Goal: Task Accomplishment & Management: Manage account settings

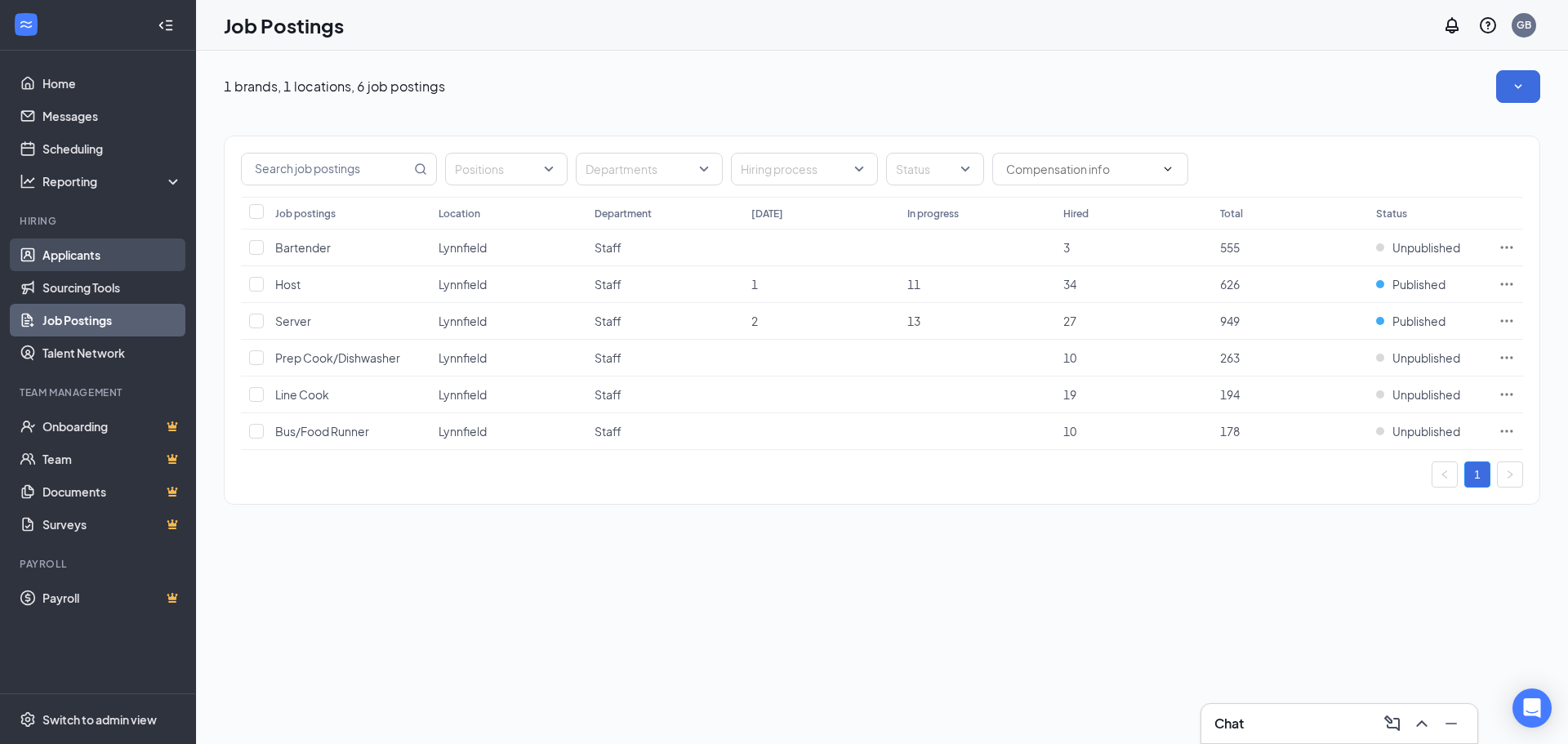
click at [90, 254] on link "Applicants" at bounding box center [113, 254] width 140 height 33
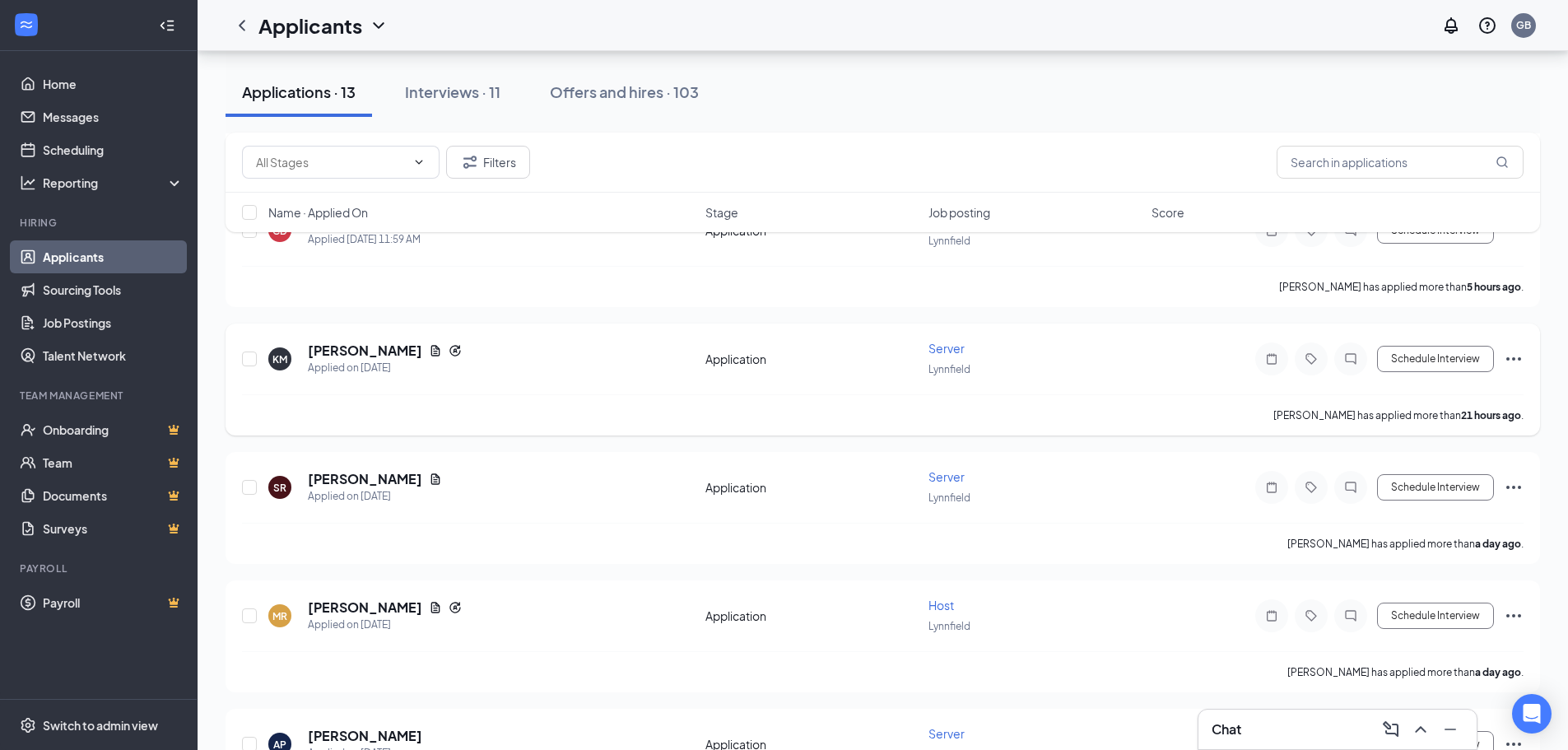
scroll to position [438, 0]
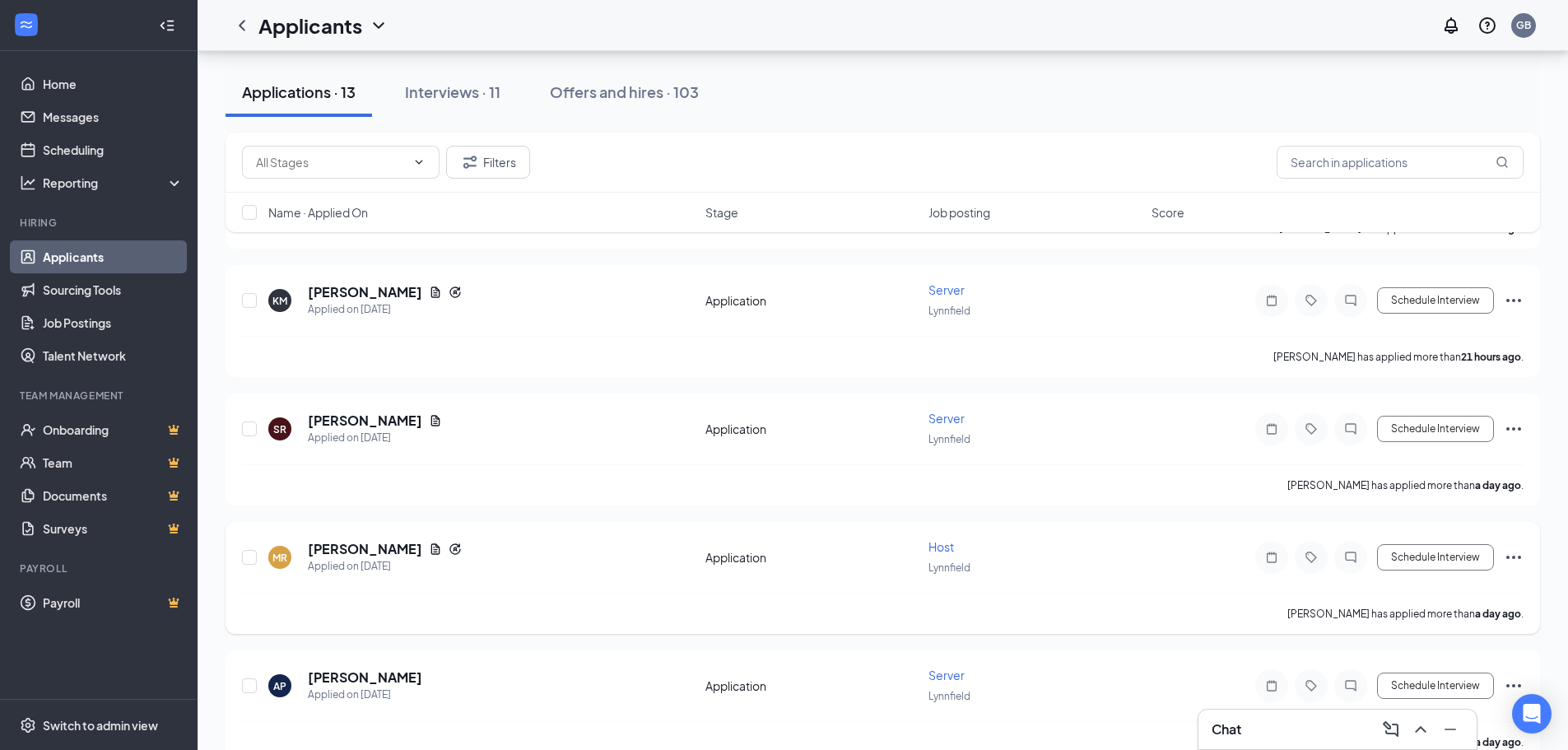
click at [788, 546] on span "Host" at bounding box center [941, 546] width 26 height 15
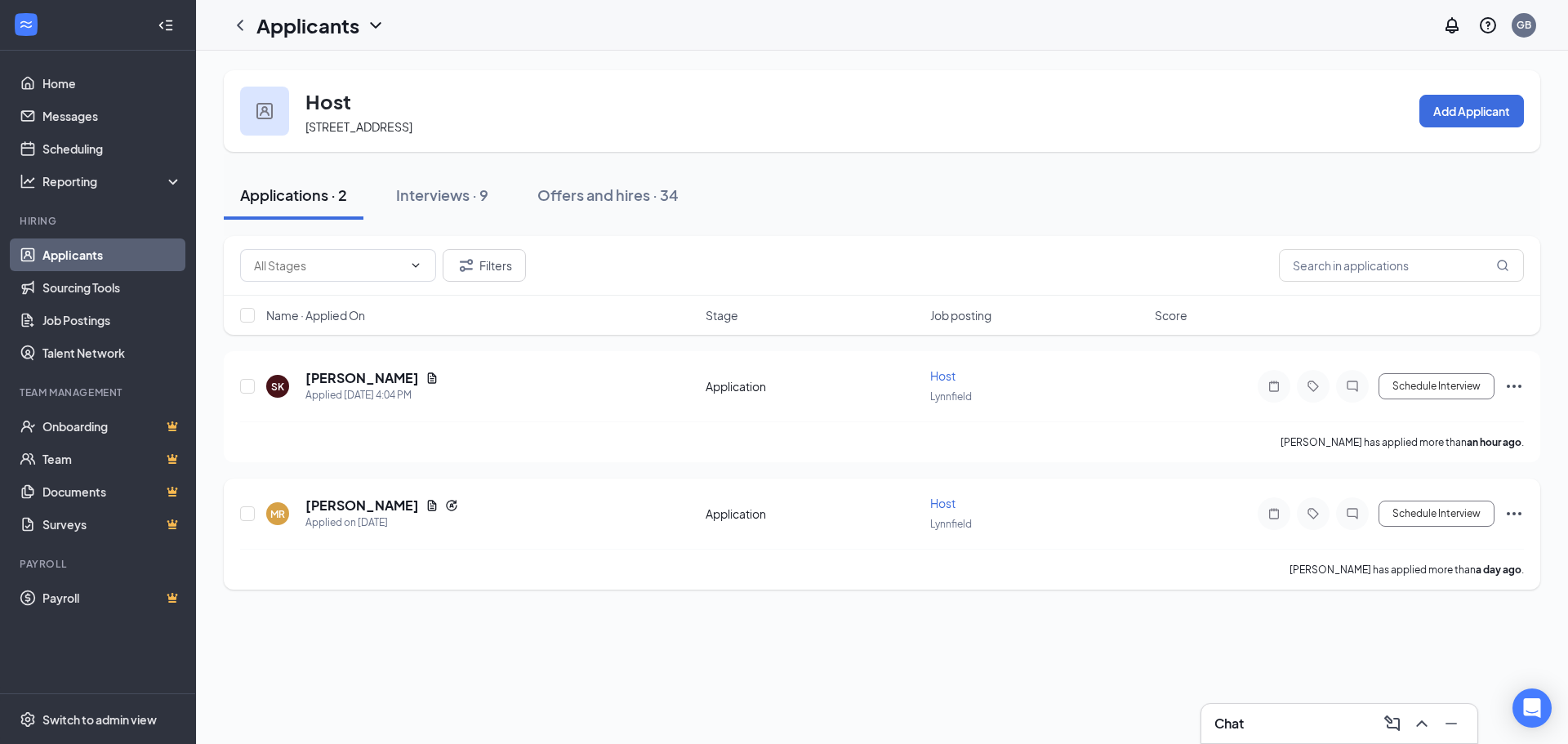
click at [781, 520] on div at bounding box center [1273, 513] width 33 height 33
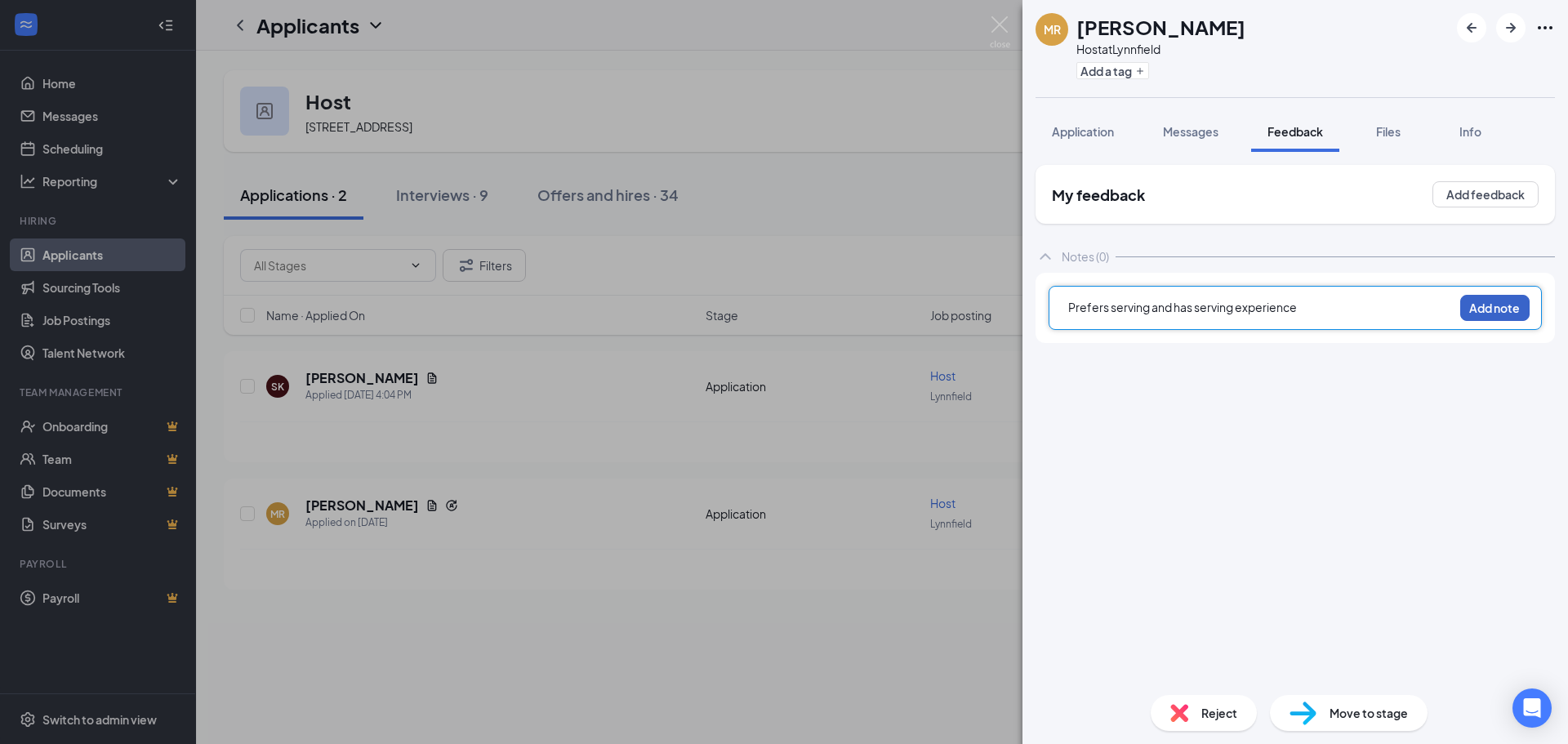
click at [781, 312] on button "Add note" at bounding box center [1494, 307] width 69 height 26
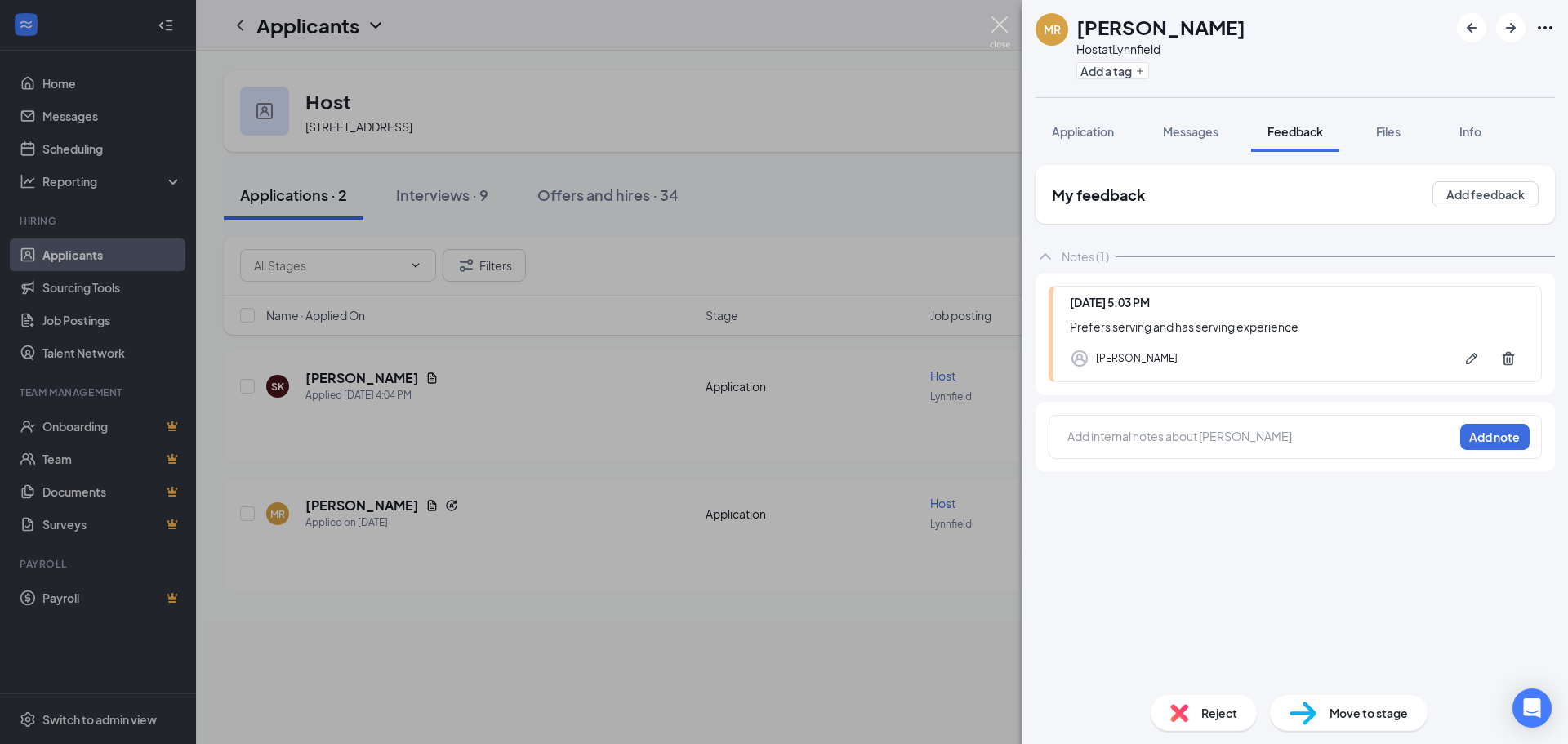
click at [781, 27] on img at bounding box center [999, 32] width 20 height 32
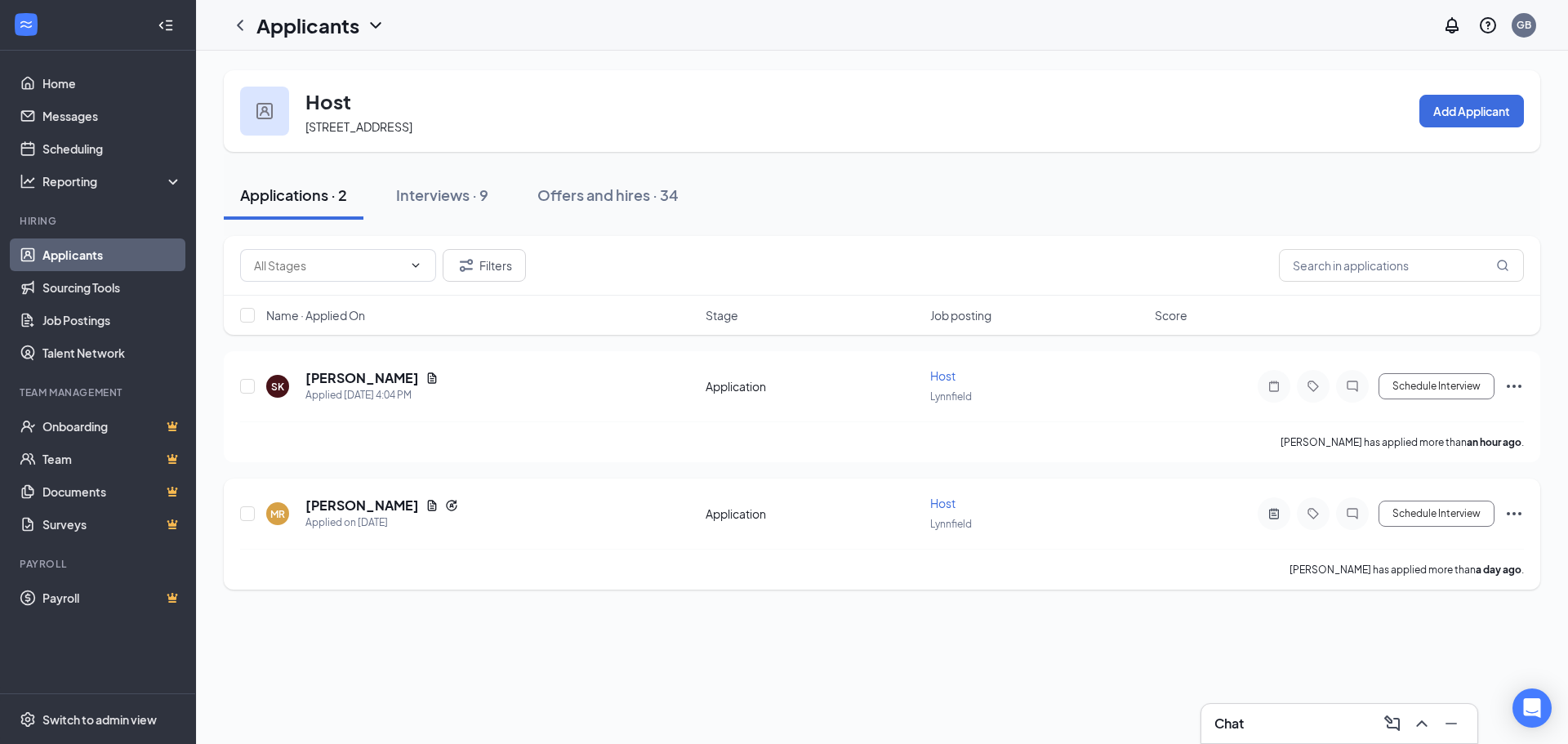
click at [781, 515] on icon "Ellipses" at bounding box center [1514, 514] width 15 height 4
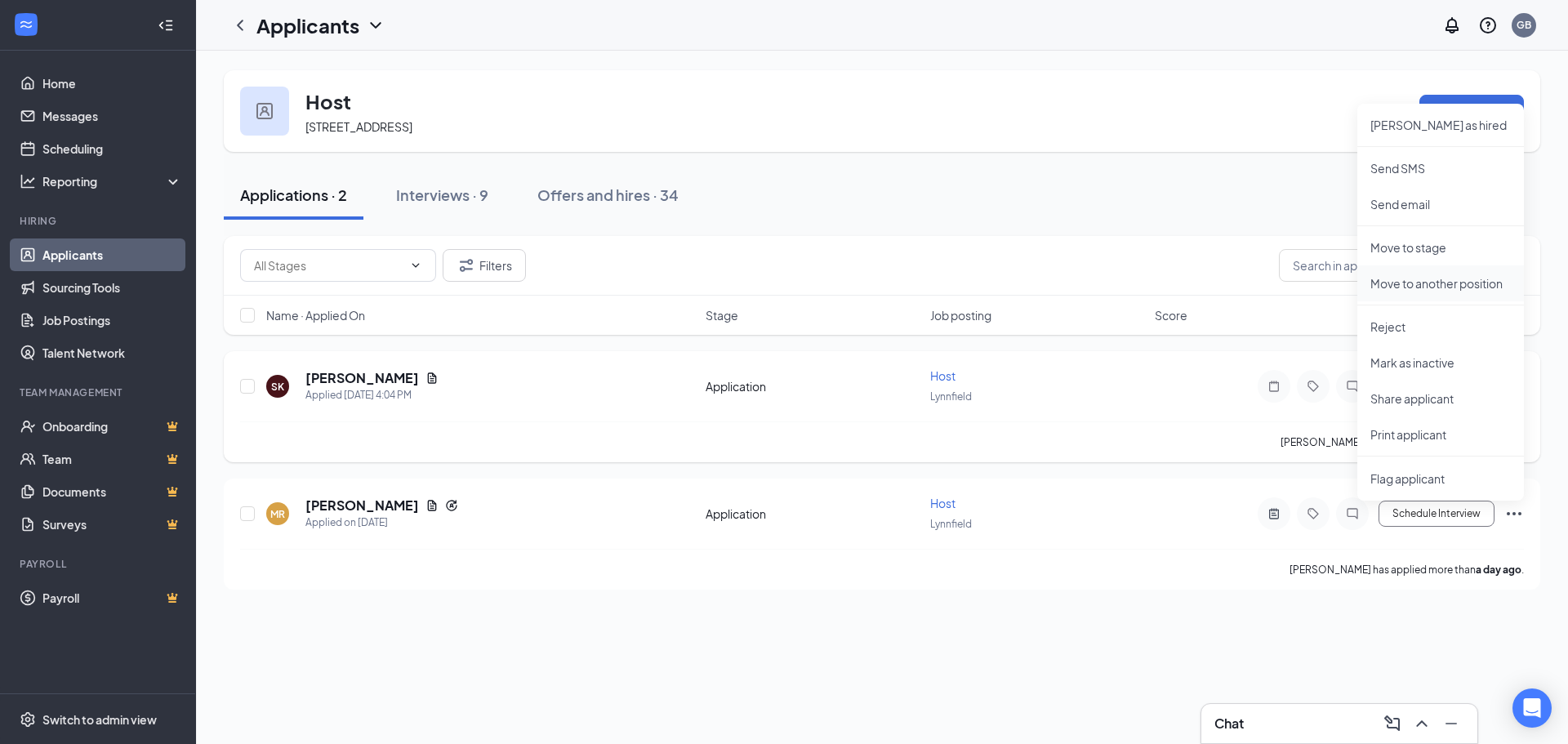
click at [781, 287] on p "Move to another position" at bounding box center [1440, 283] width 141 height 16
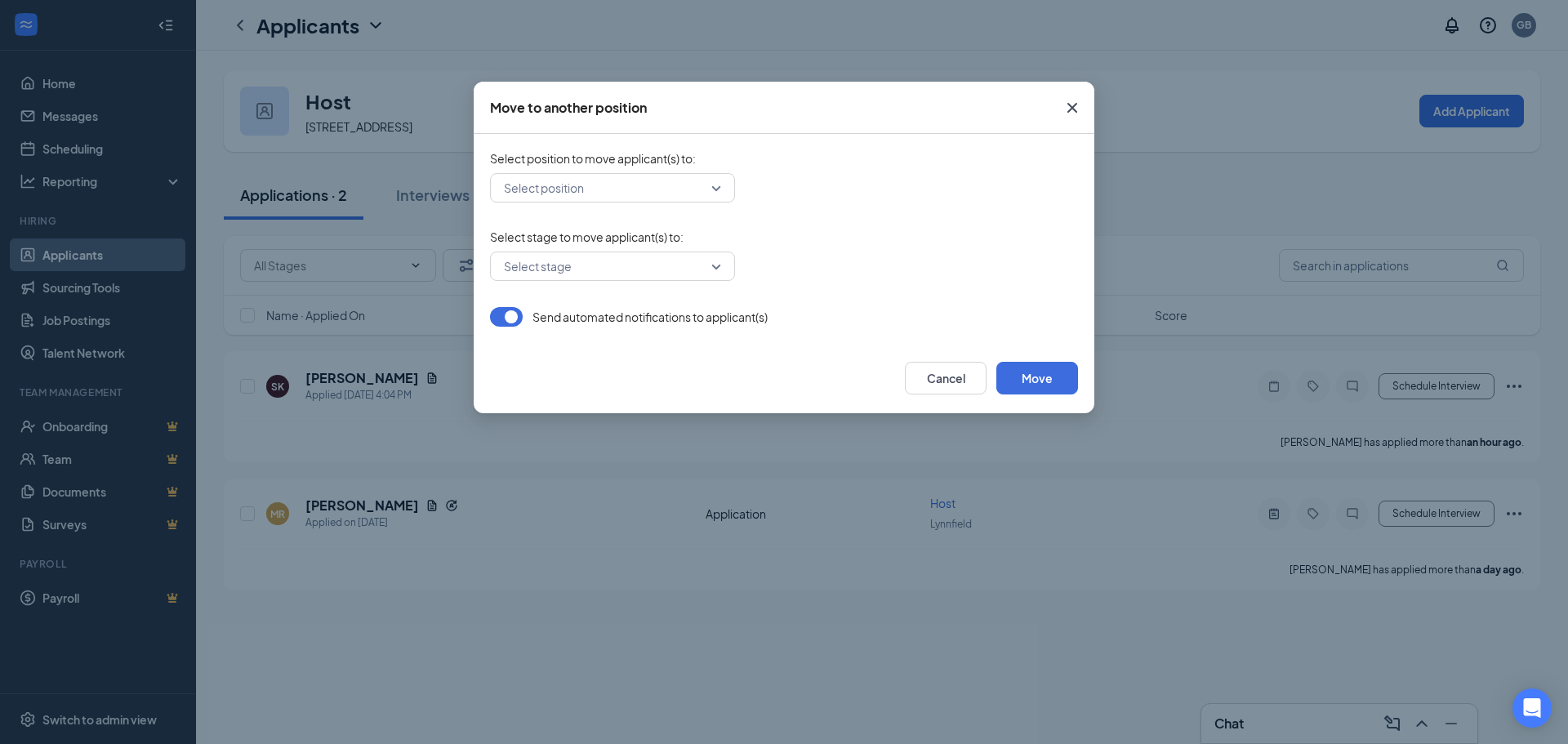
click at [720, 187] on div "Select position" at bounding box center [612, 187] width 245 height 29
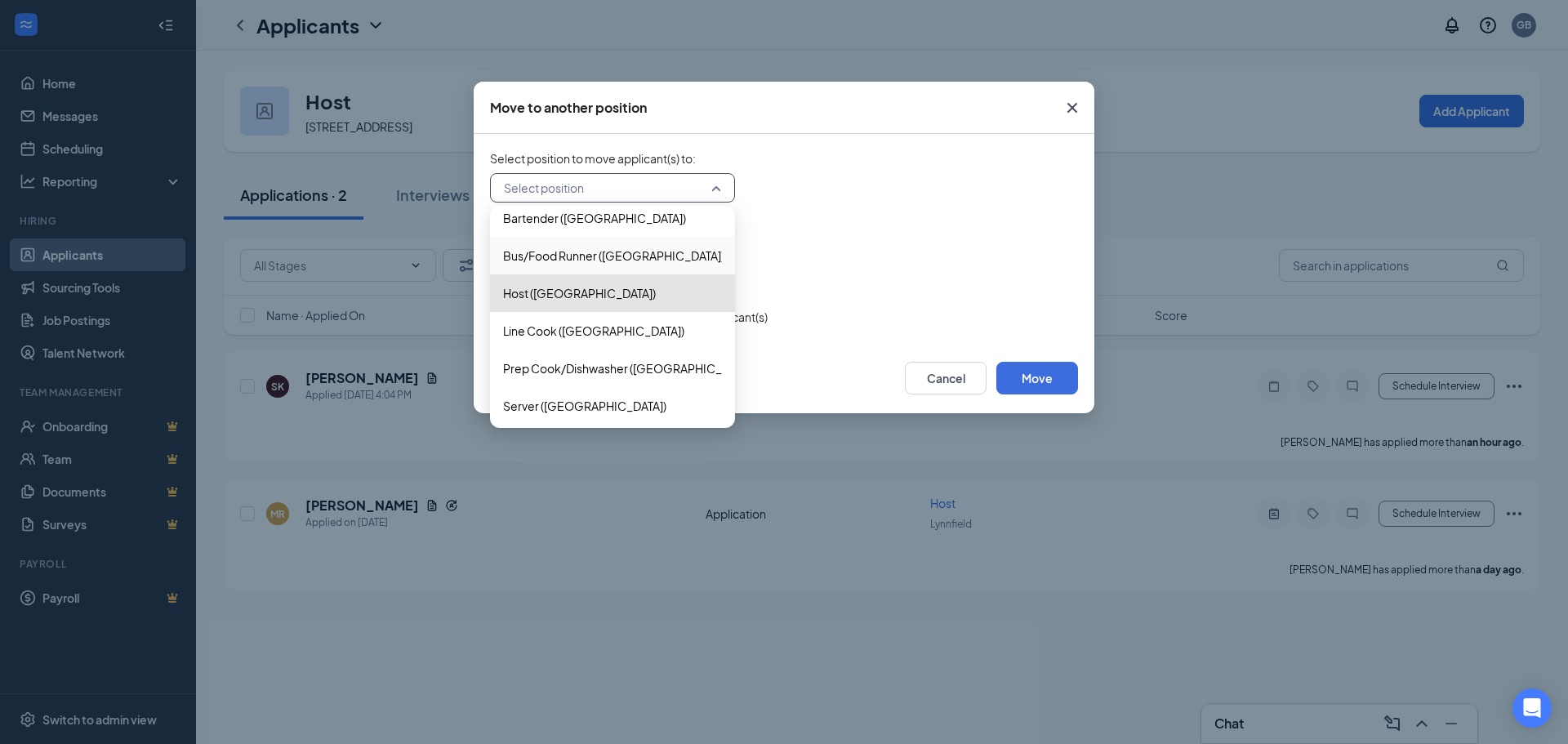
scroll to position [16, 0]
click at [635, 400] on span "Server ([GEOGRAPHIC_DATA])" at bounding box center [612, 402] width 219 height 18
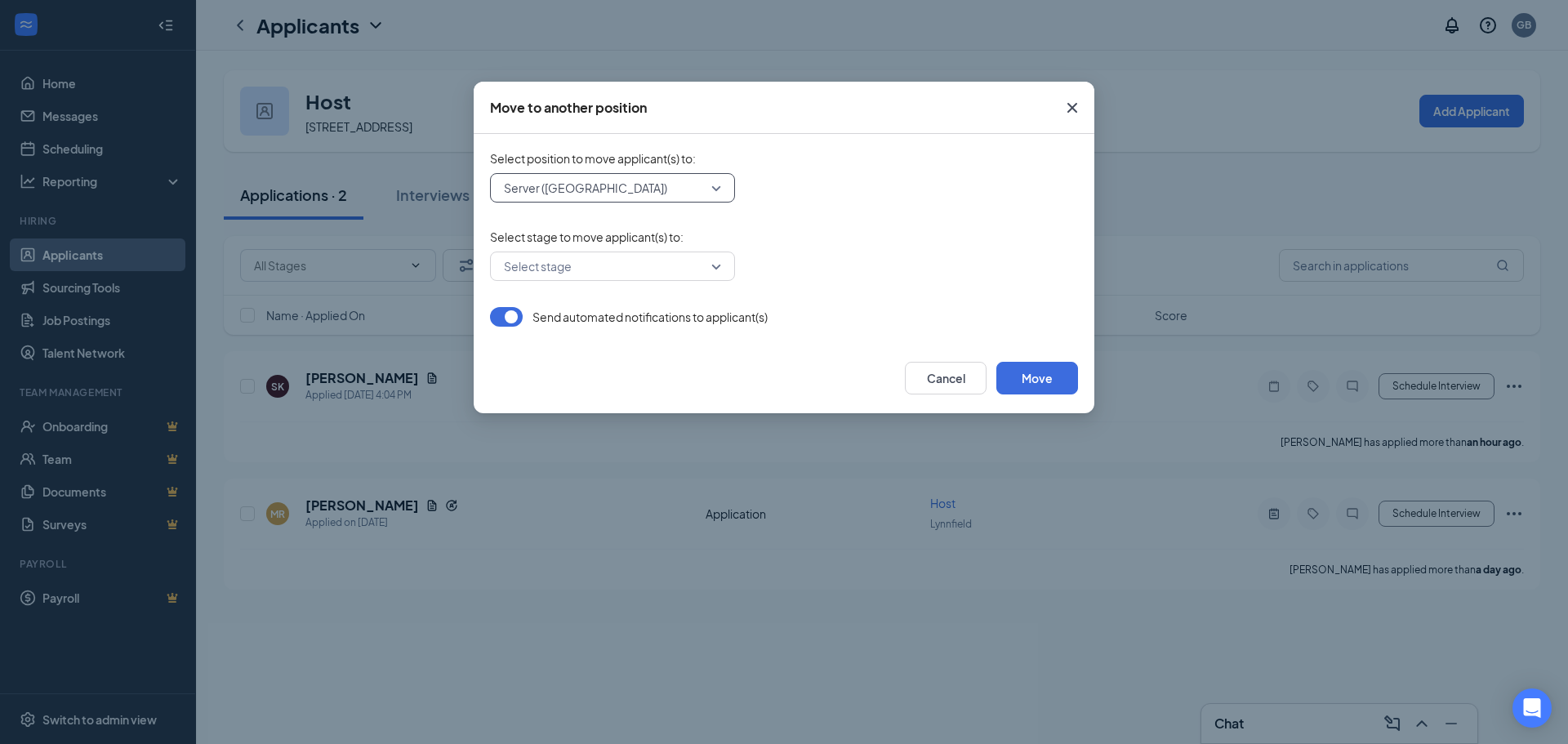
click at [723, 268] on div "Select stage" at bounding box center [612, 266] width 245 height 29
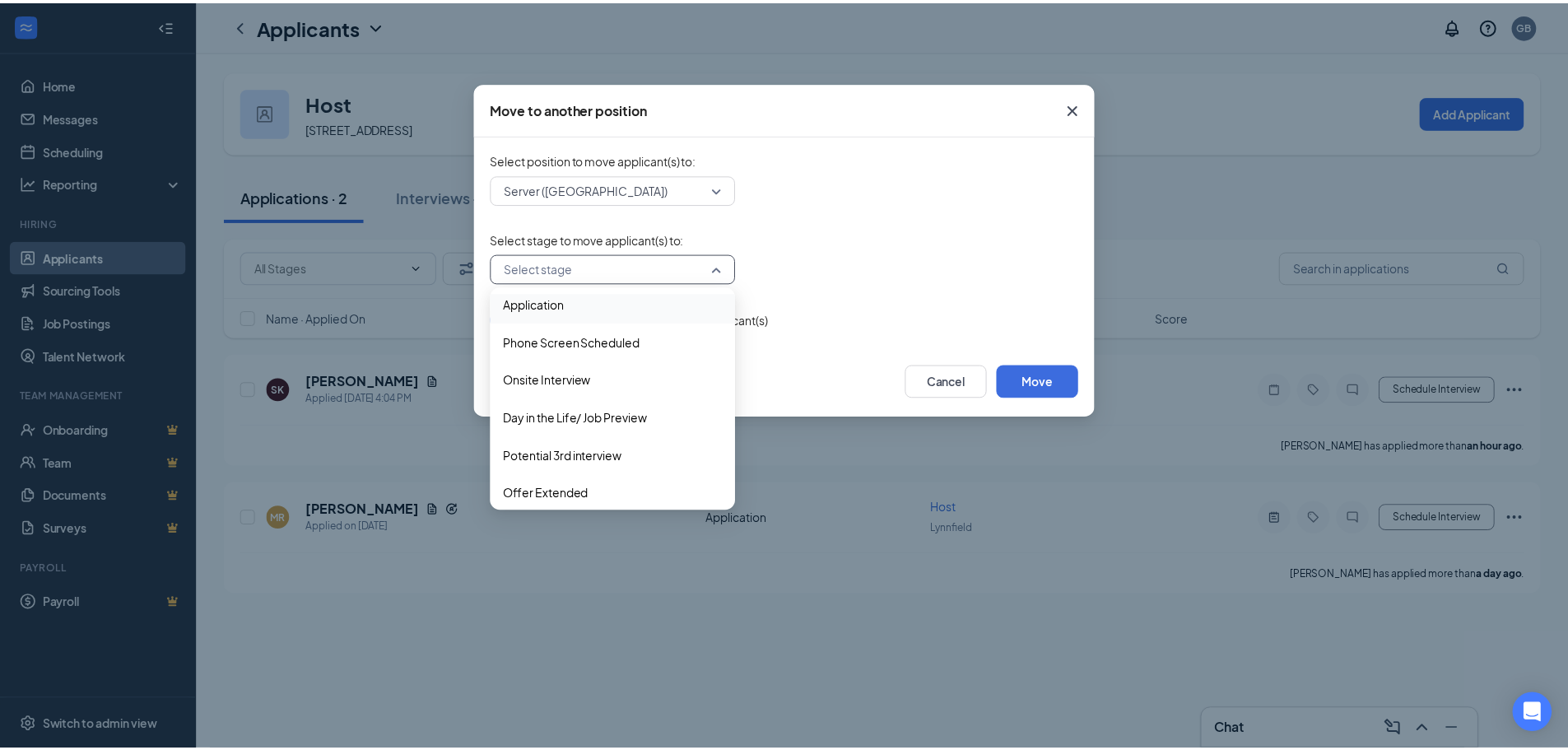
scroll to position [5, 0]
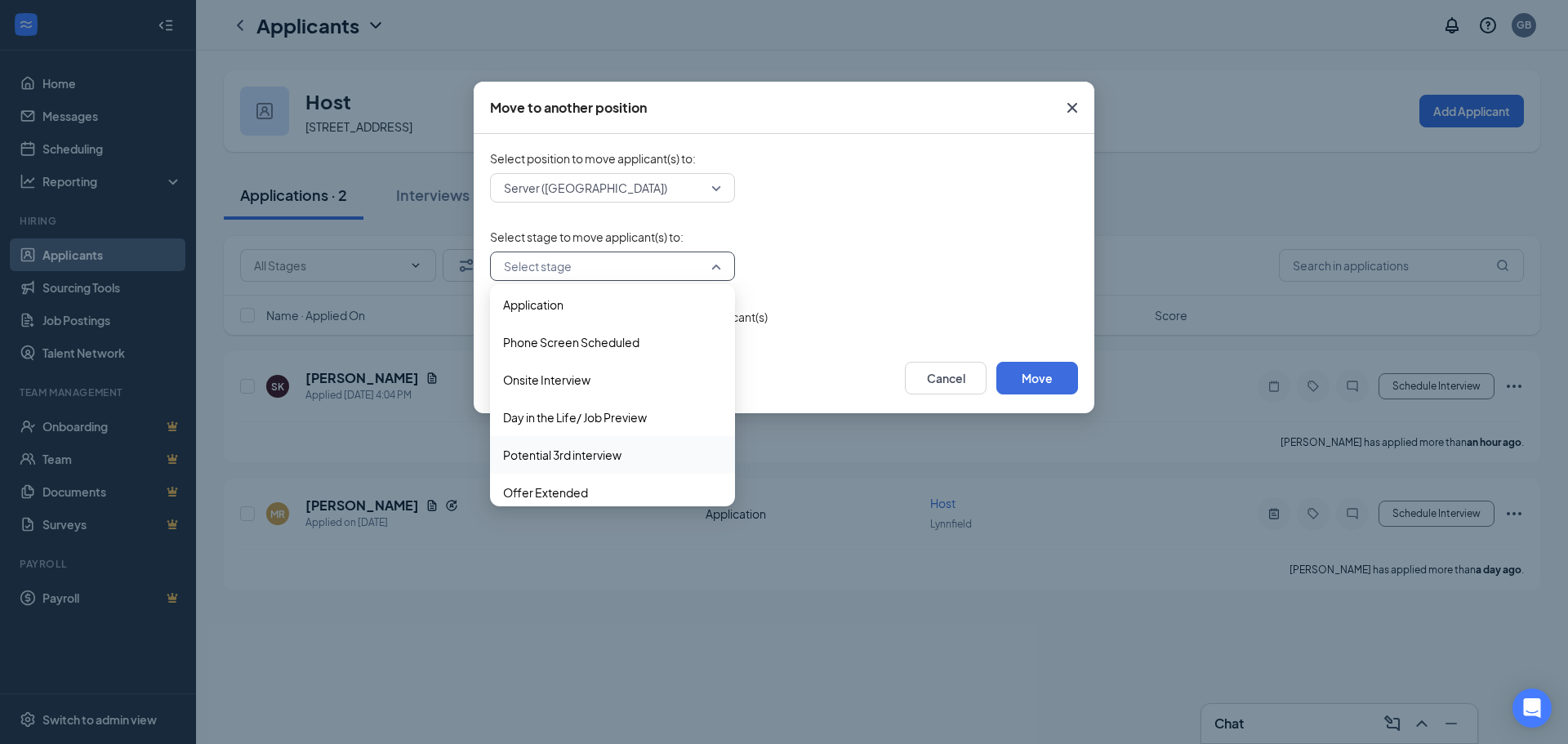
click at [600, 450] on span "Potential 3rd interview" at bounding box center [563, 454] width 119 height 18
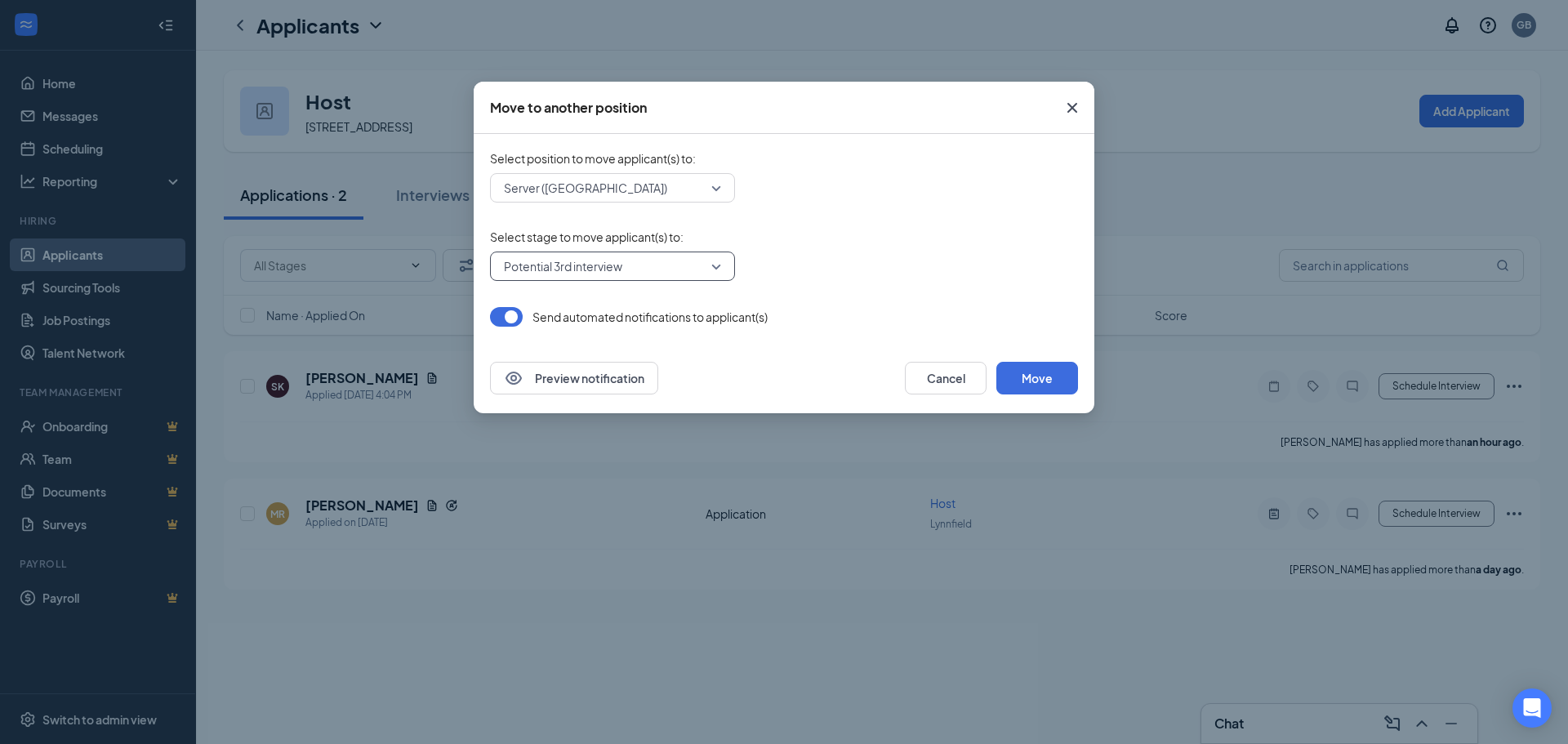
click at [513, 314] on button "button" at bounding box center [506, 317] width 33 height 19
click at [503, 322] on button "button" at bounding box center [506, 317] width 33 height 19
click at [781, 384] on button "Move" at bounding box center [1036, 377] width 82 height 33
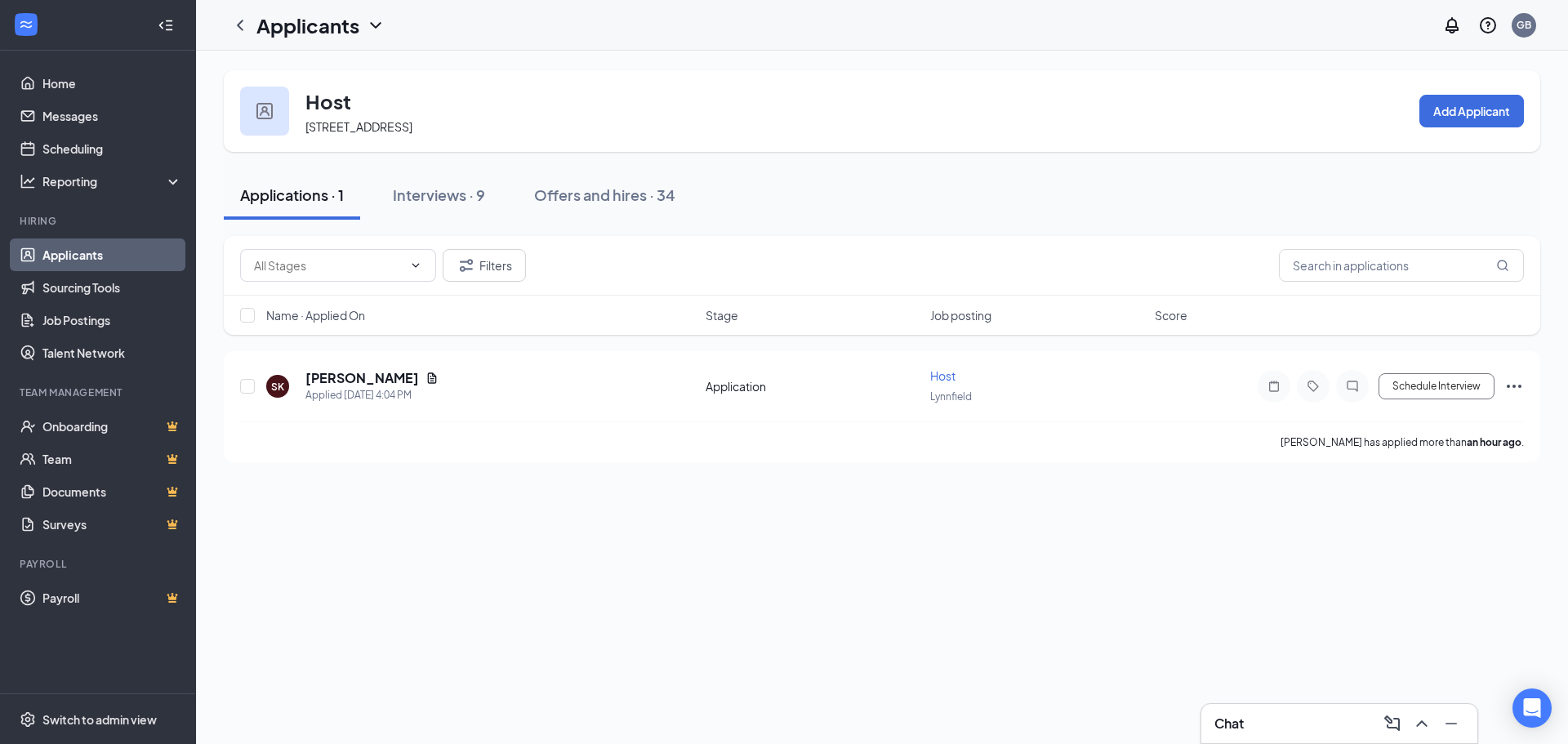
click at [70, 256] on link "Applicants" at bounding box center [113, 254] width 140 height 33
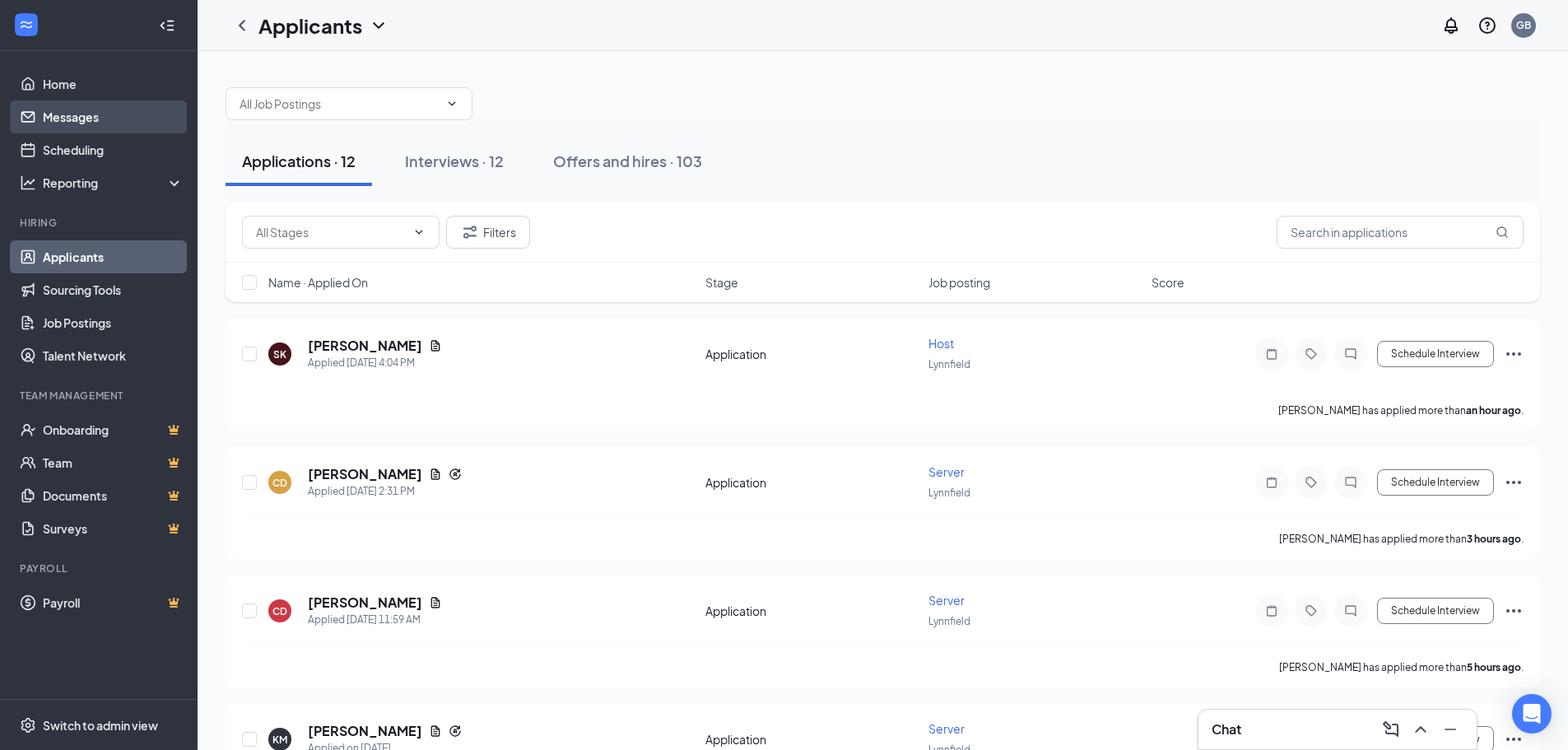
click at [92, 114] on link "Messages" at bounding box center [113, 116] width 141 height 33
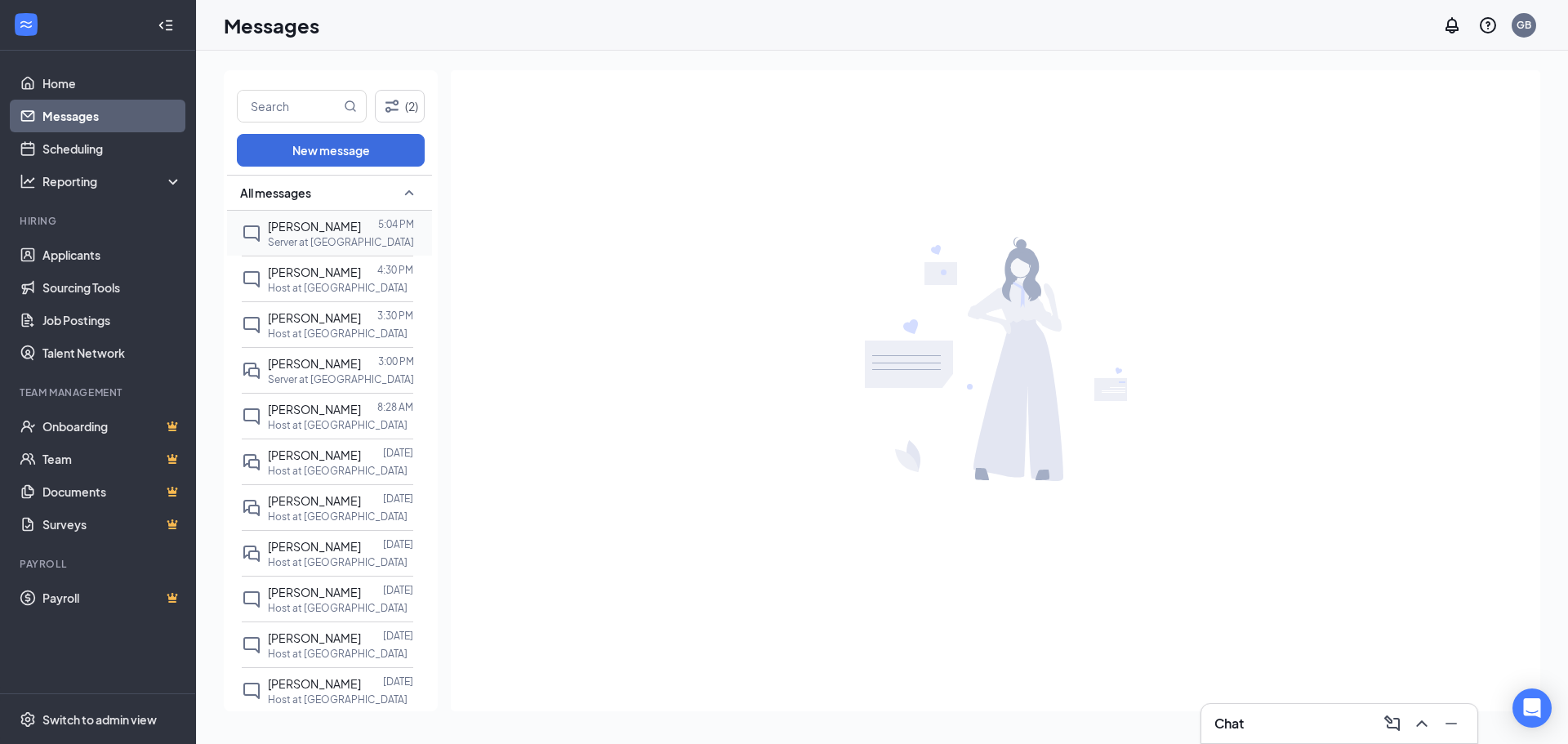
click at [305, 228] on span "[PERSON_NAME]" at bounding box center [314, 226] width 93 height 15
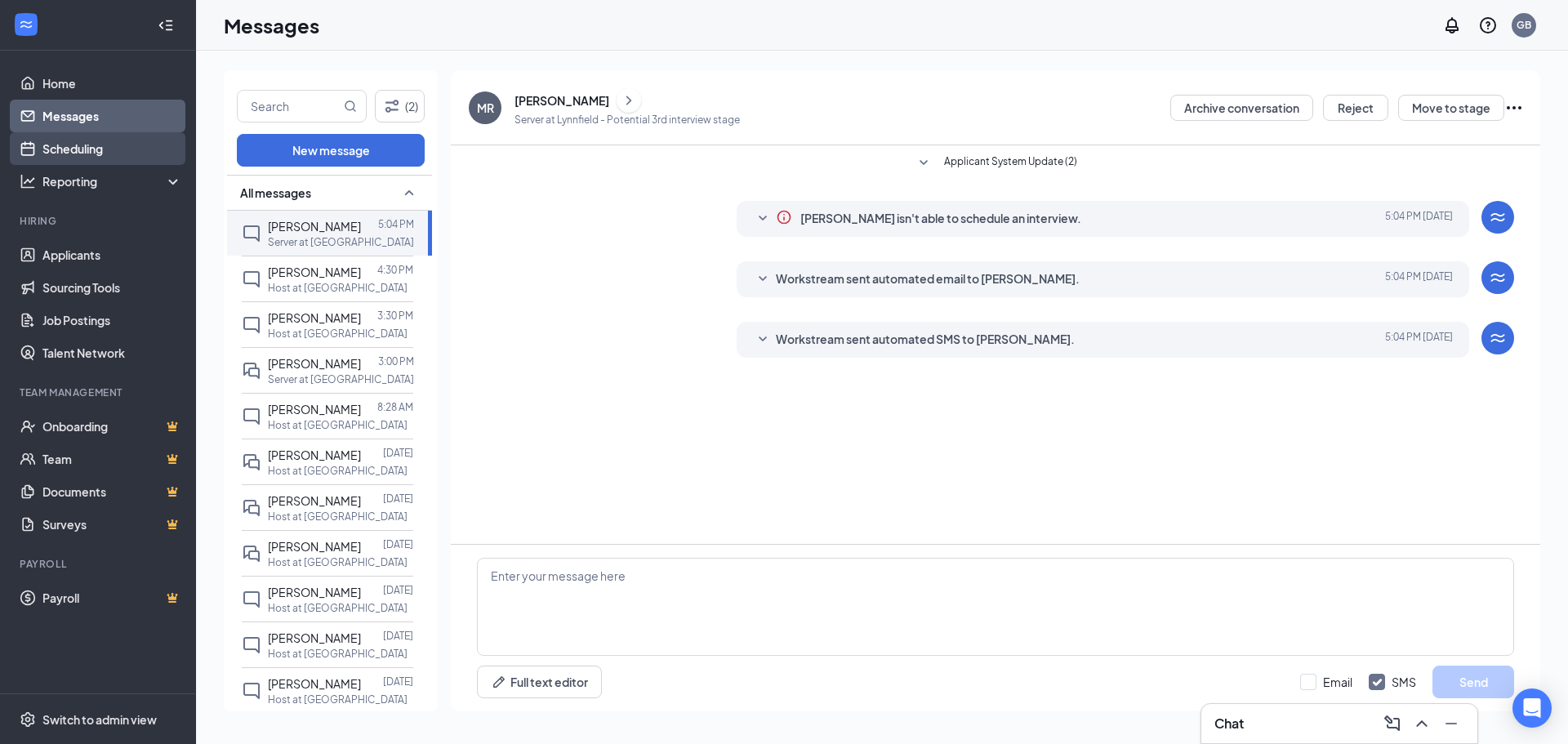
click at [94, 152] on link "Scheduling" at bounding box center [113, 148] width 140 height 33
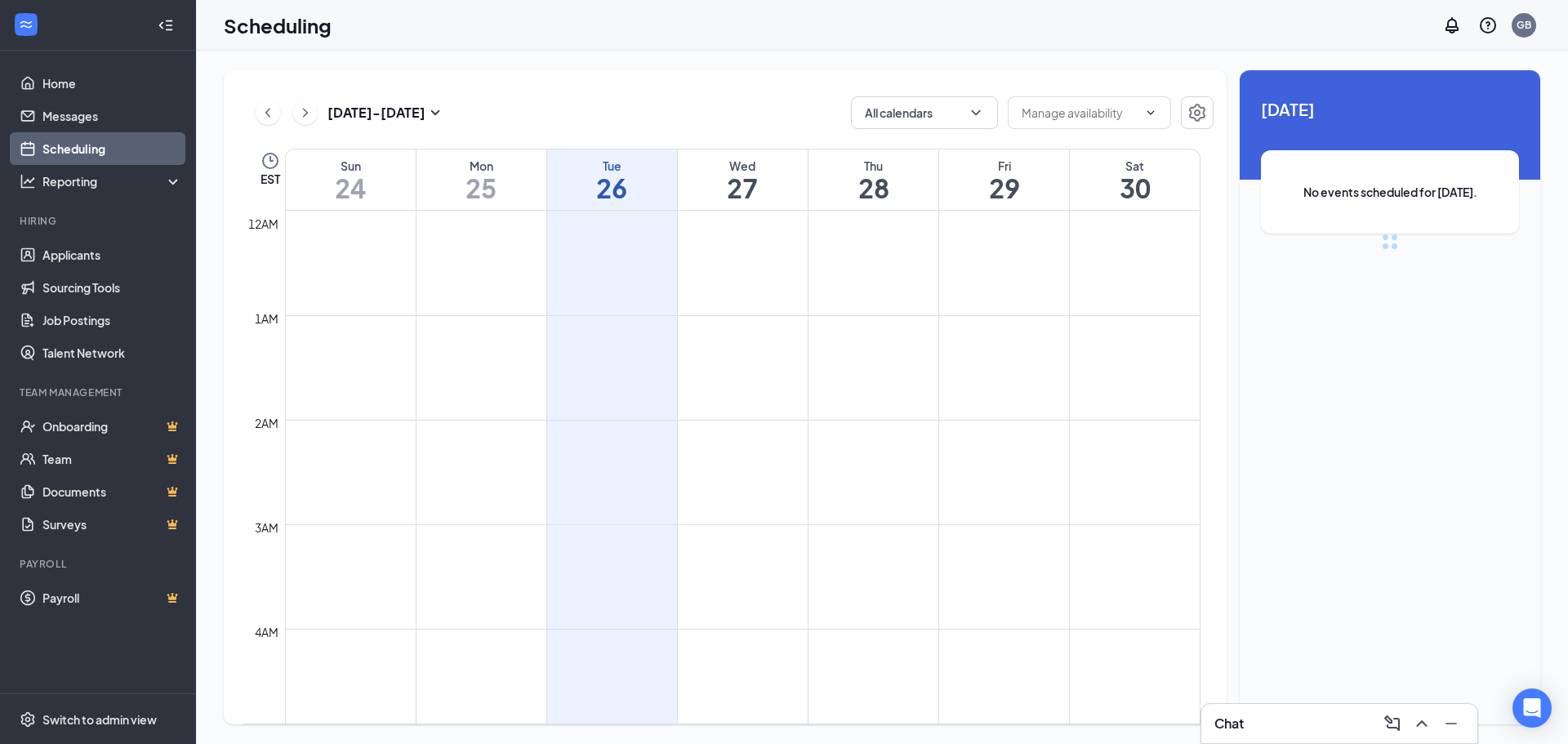
scroll to position [802, 0]
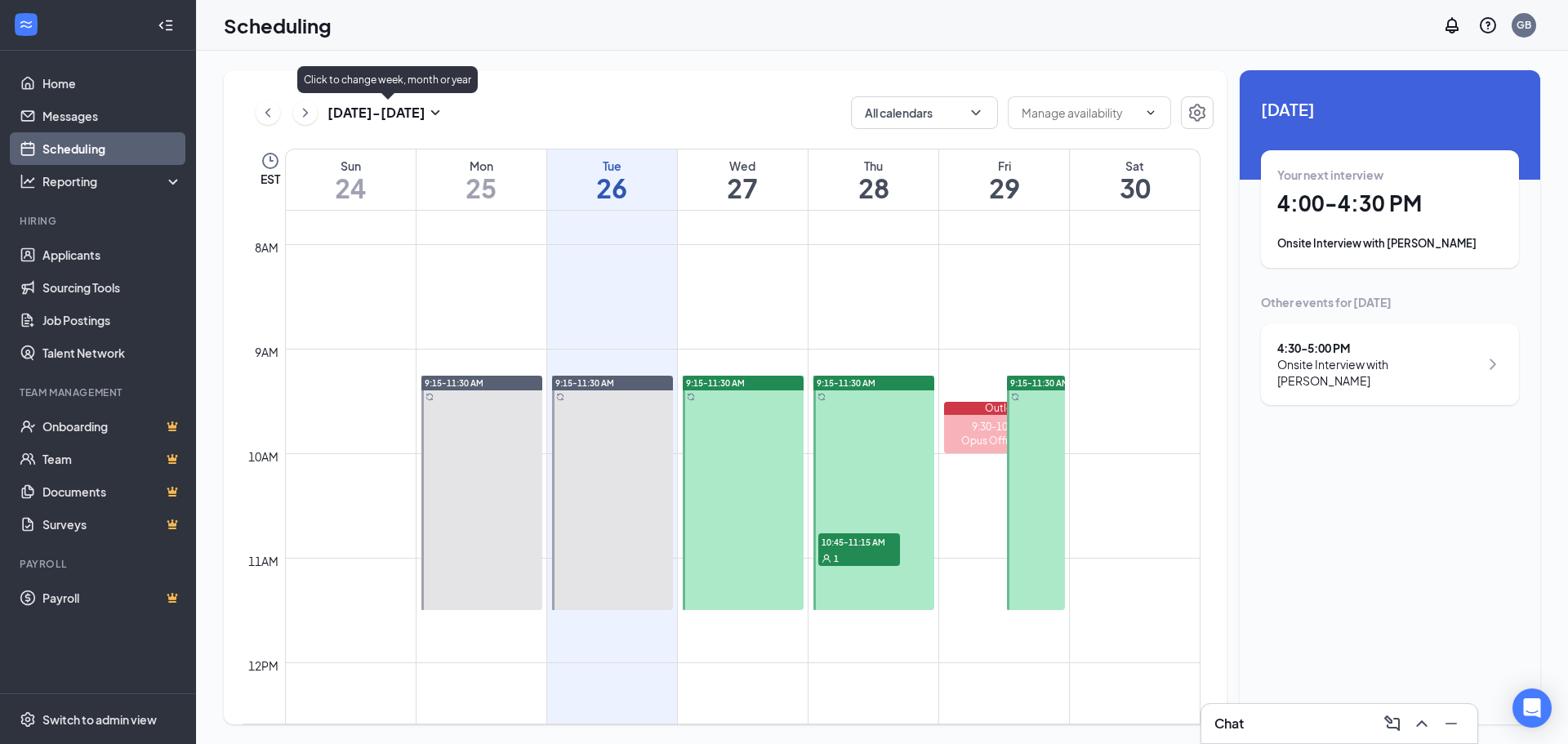
click at [432, 111] on icon "SmallChevronDown" at bounding box center [435, 112] width 19 height 19
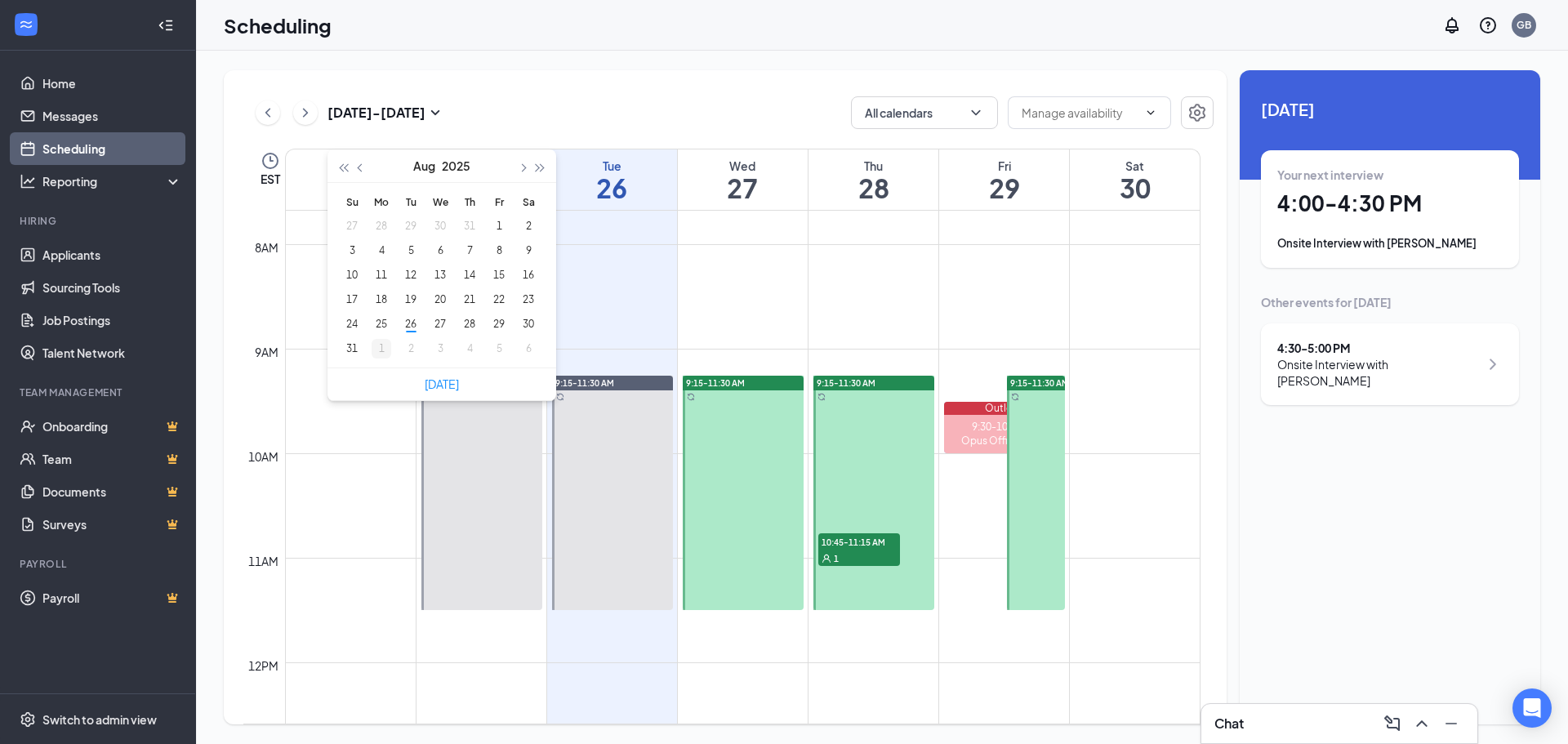
type input "[DATE]"
click at [411, 351] on div "2" at bounding box center [411, 349] width 19 height 19
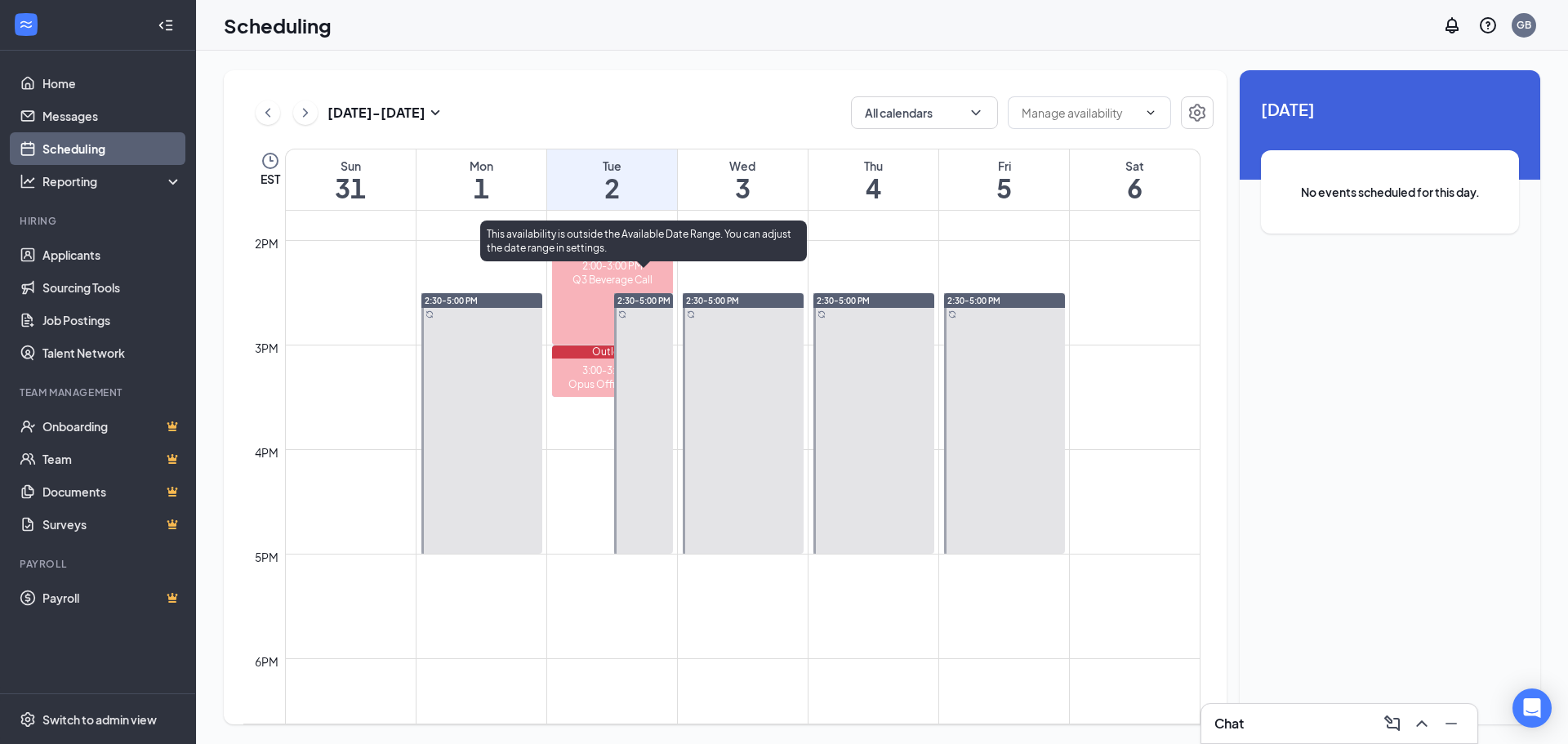
scroll to position [1237, 0]
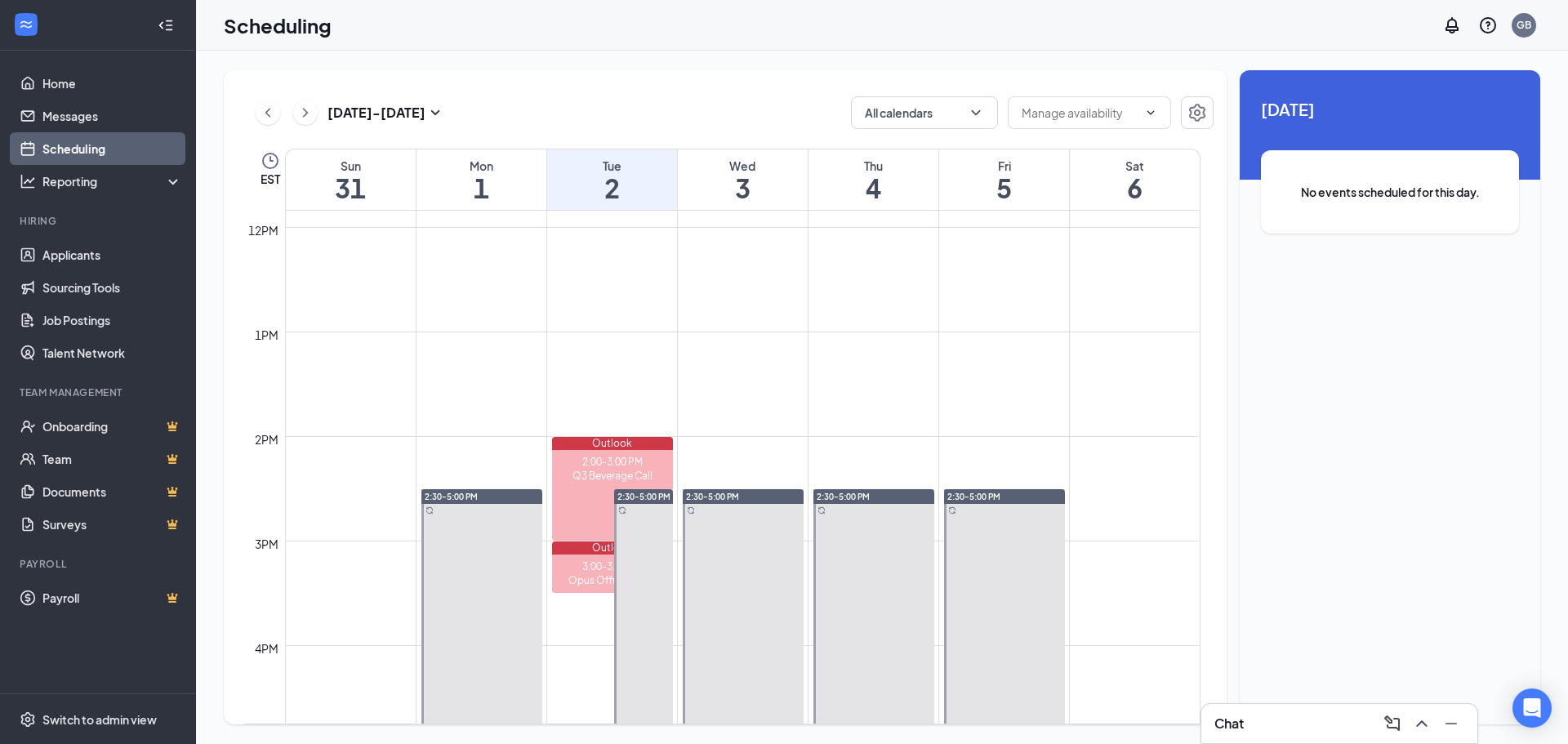
click at [164, 26] on icon "Collapse" at bounding box center [166, 25] width 16 height 16
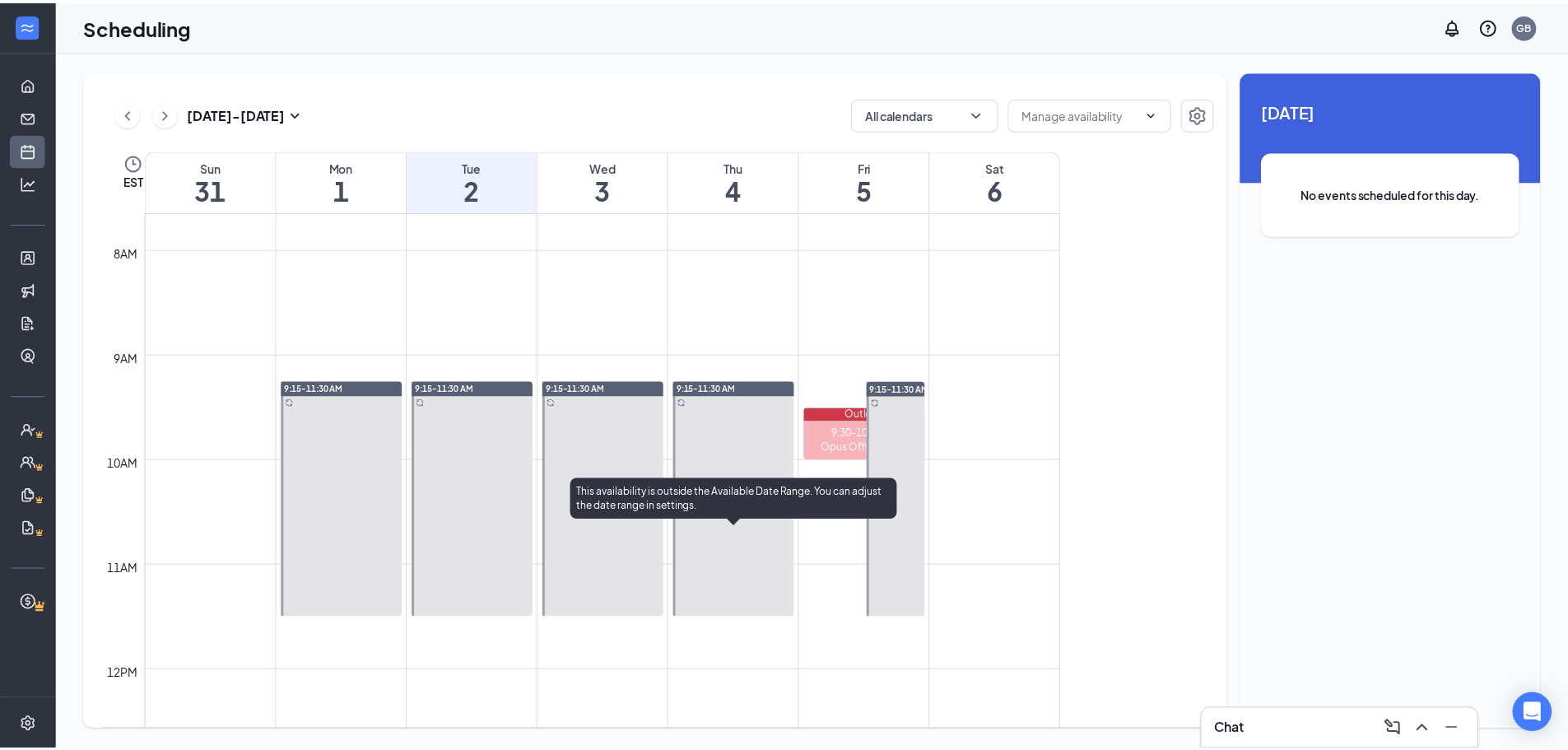
scroll to position [658, 0]
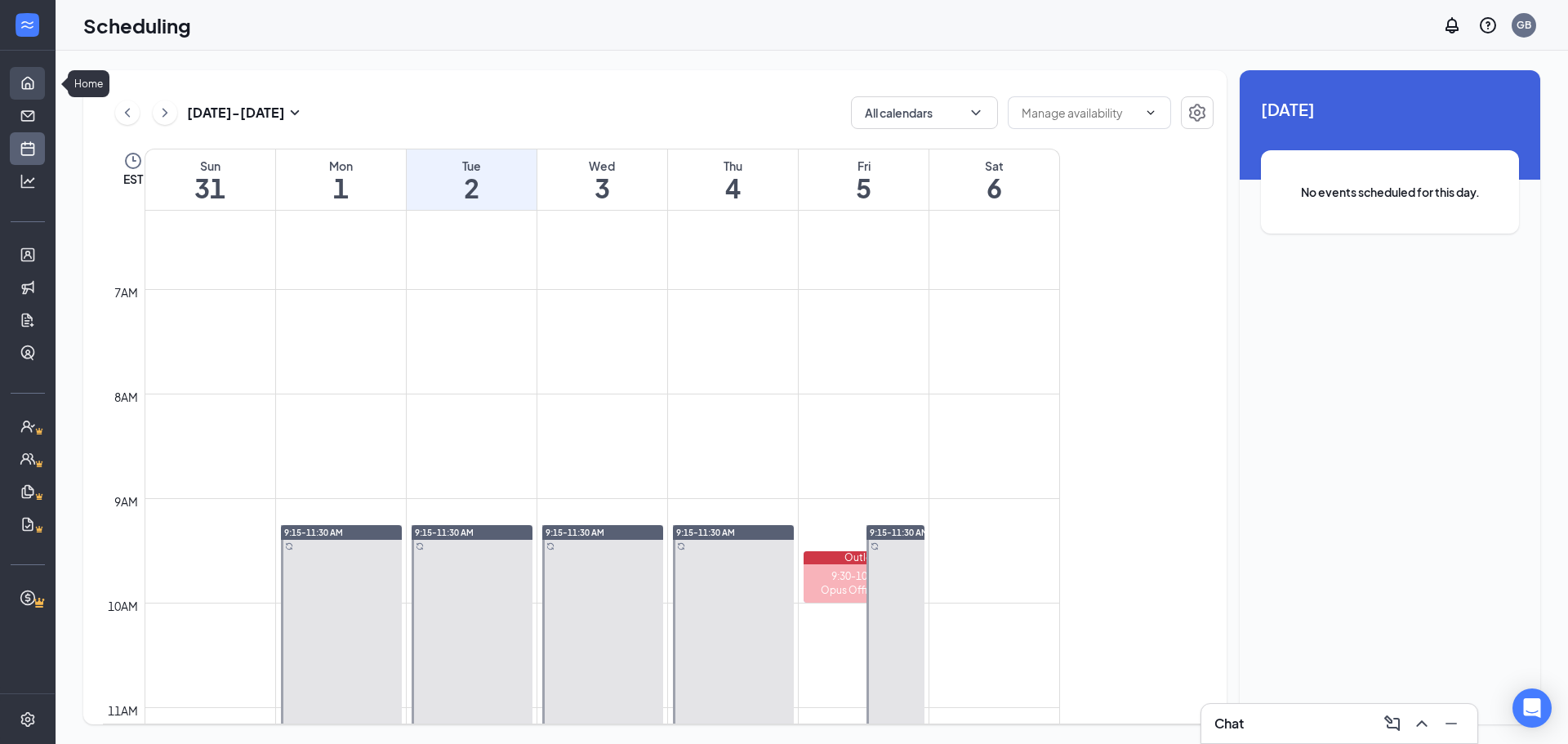
click at [43, 80] on link "Home" at bounding box center [50, 83] width 16 height 33
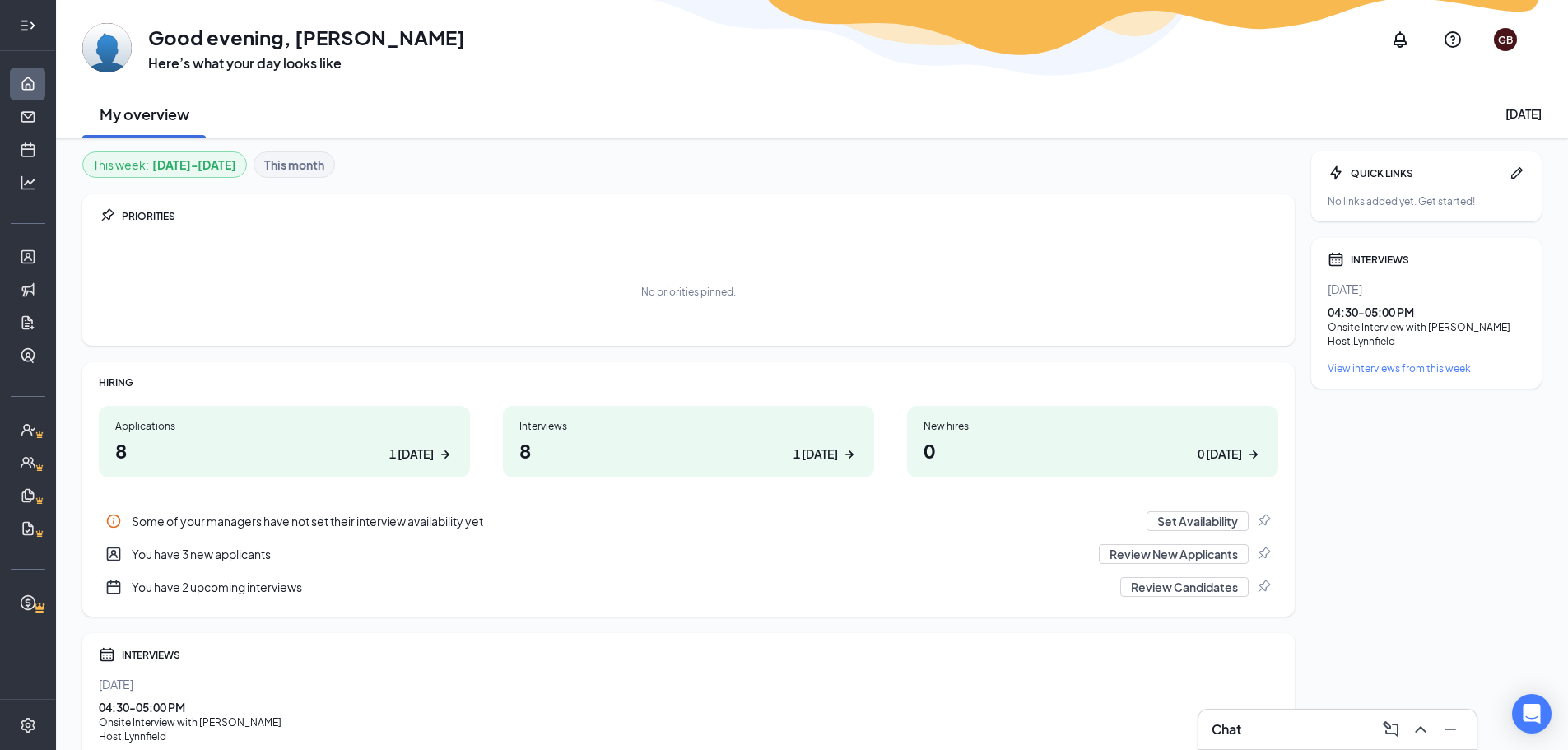
click at [29, 26] on icon "Expand" at bounding box center [28, 25] width 16 height 16
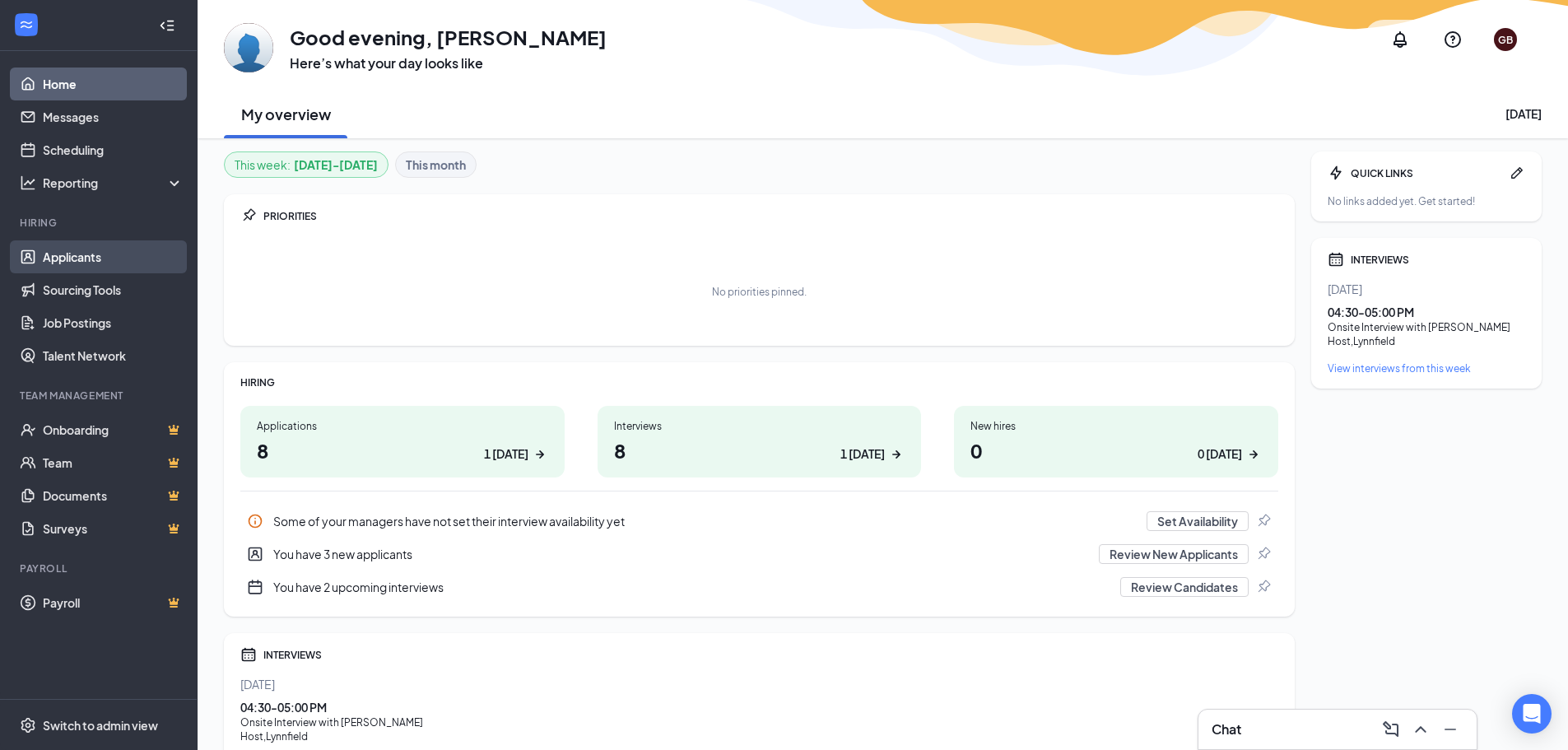
click at [87, 253] on link "Applicants" at bounding box center [113, 256] width 141 height 33
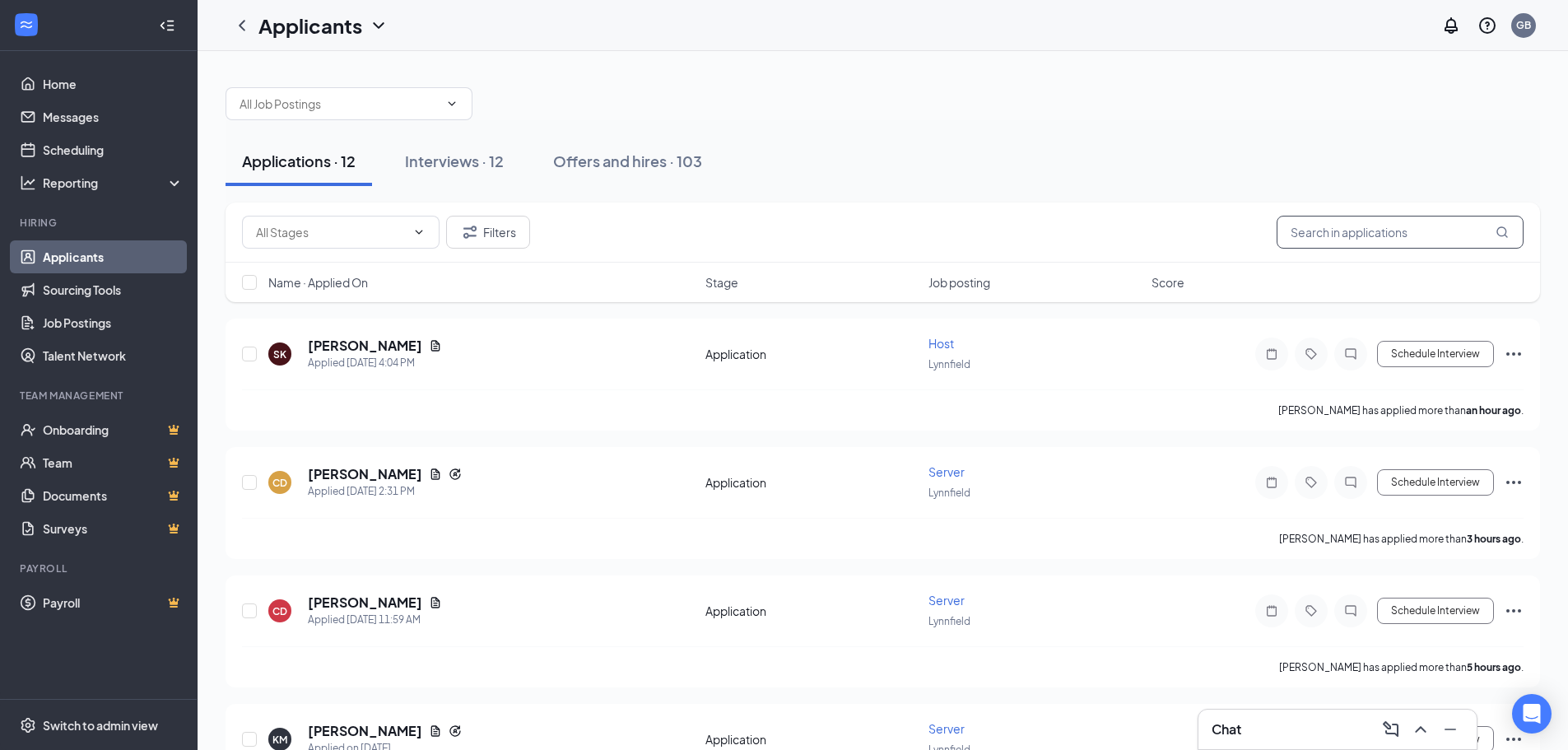
click at [788, 238] on input "text" at bounding box center [1400, 231] width 247 height 33
type input "[PERSON_NAME]"
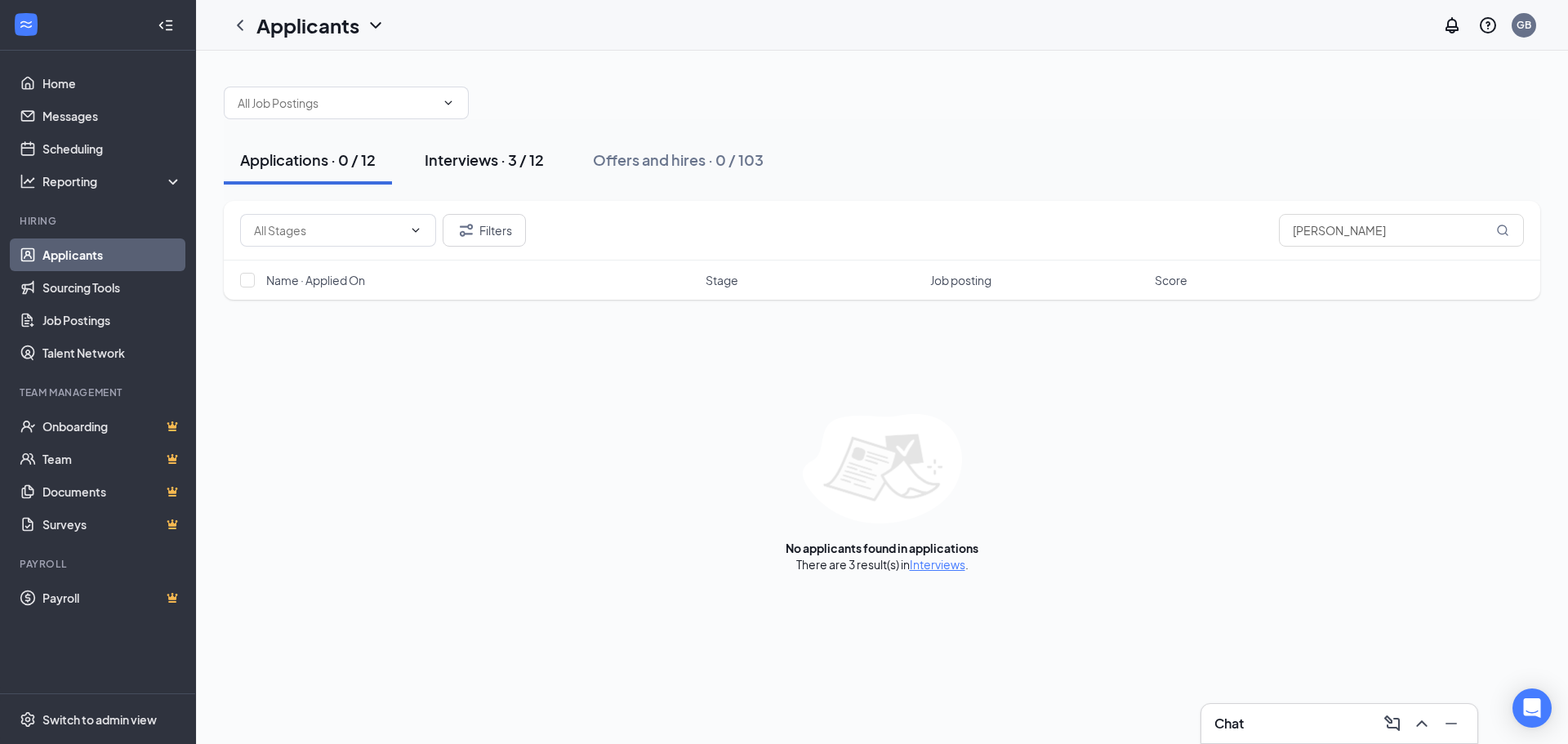
click at [481, 160] on div "Interviews · 3 / 12" at bounding box center [484, 159] width 120 height 20
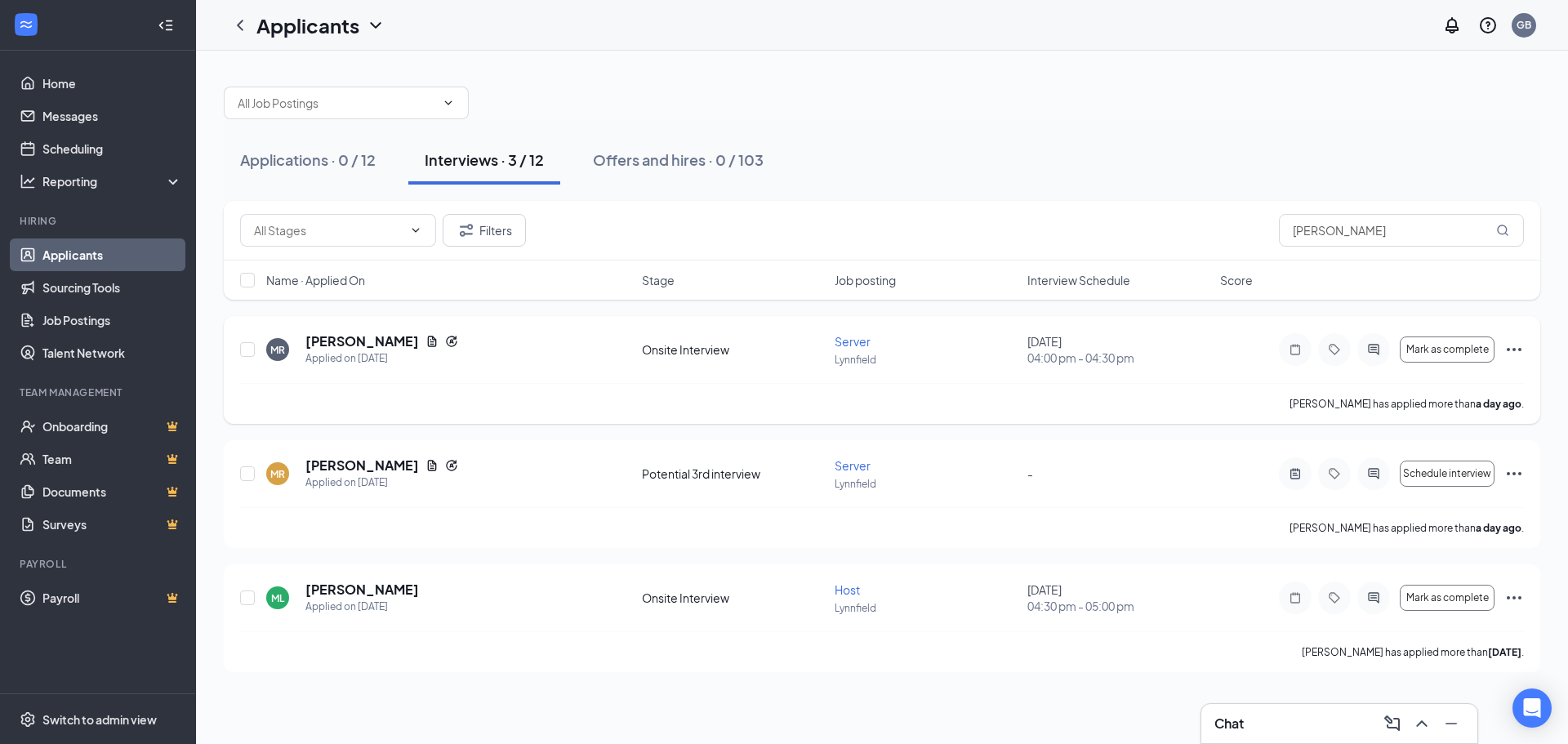
click at [781, 349] on icon "Ellipses" at bounding box center [1514, 349] width 19 height 19
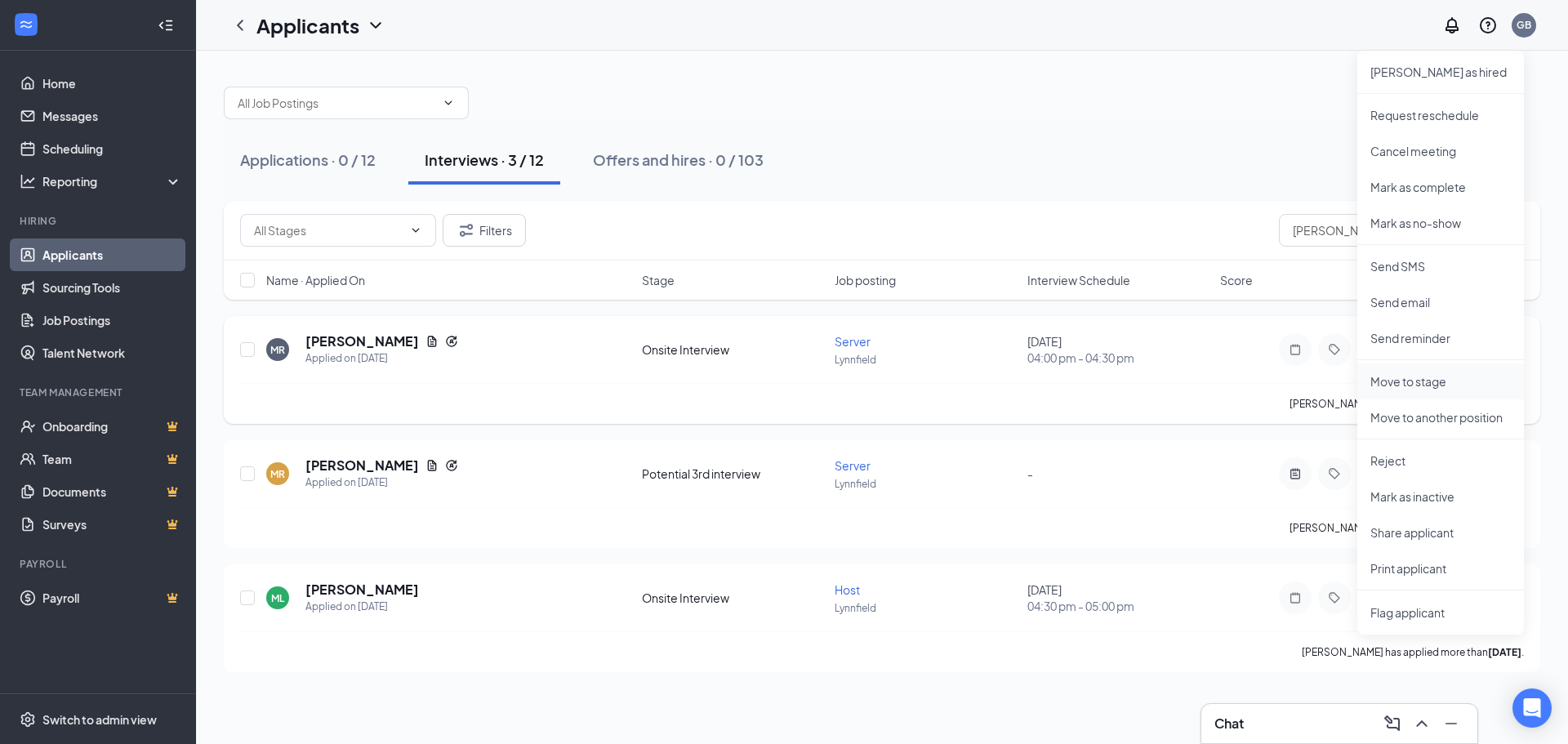
click at [781, 382] on p "Move to stage" at bounding box center [1440, 381] width 141 height 16
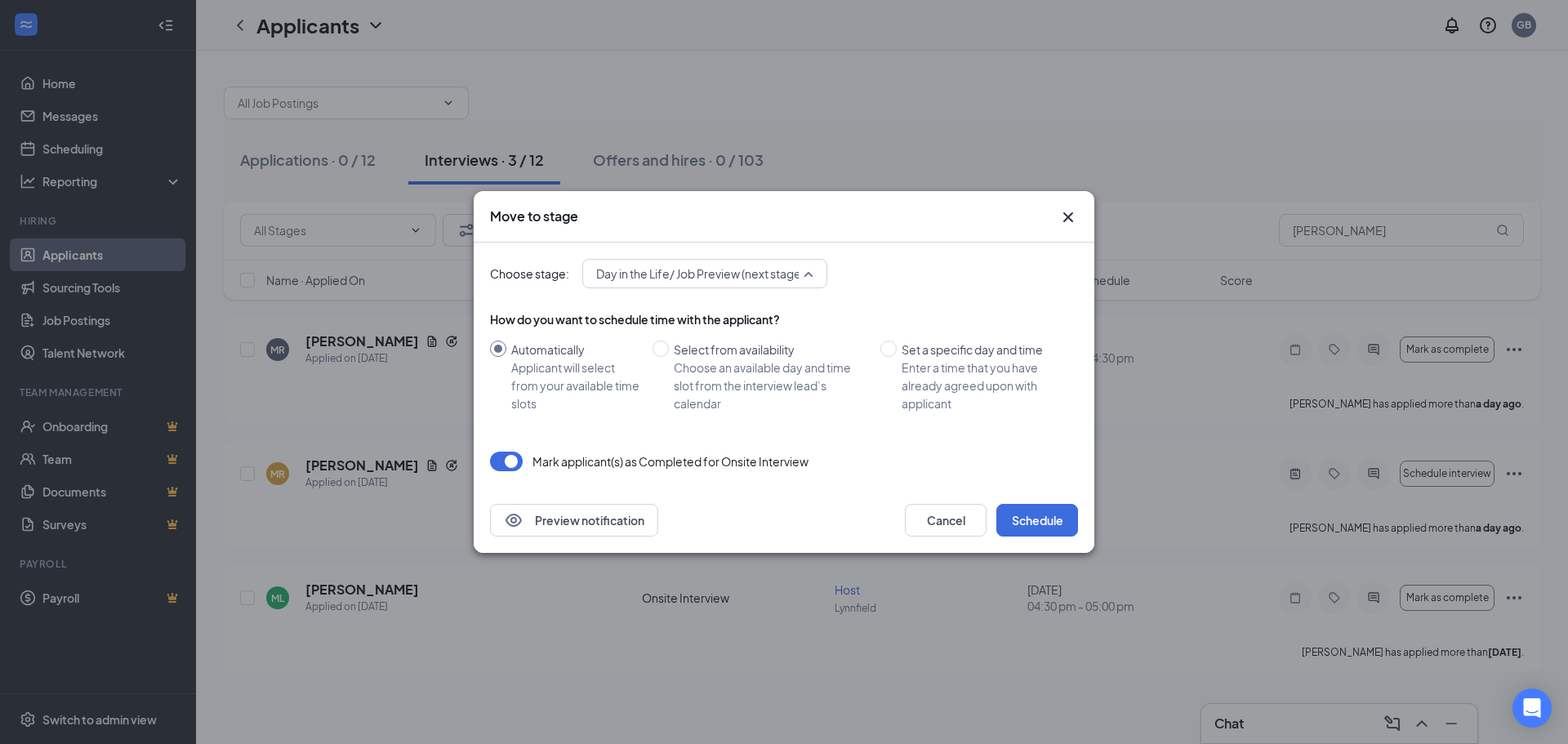
click at [781, 273] on span "Day in the Life/ Job Preview (next stage)" at bounding box center [704, 274] width 217 height 25
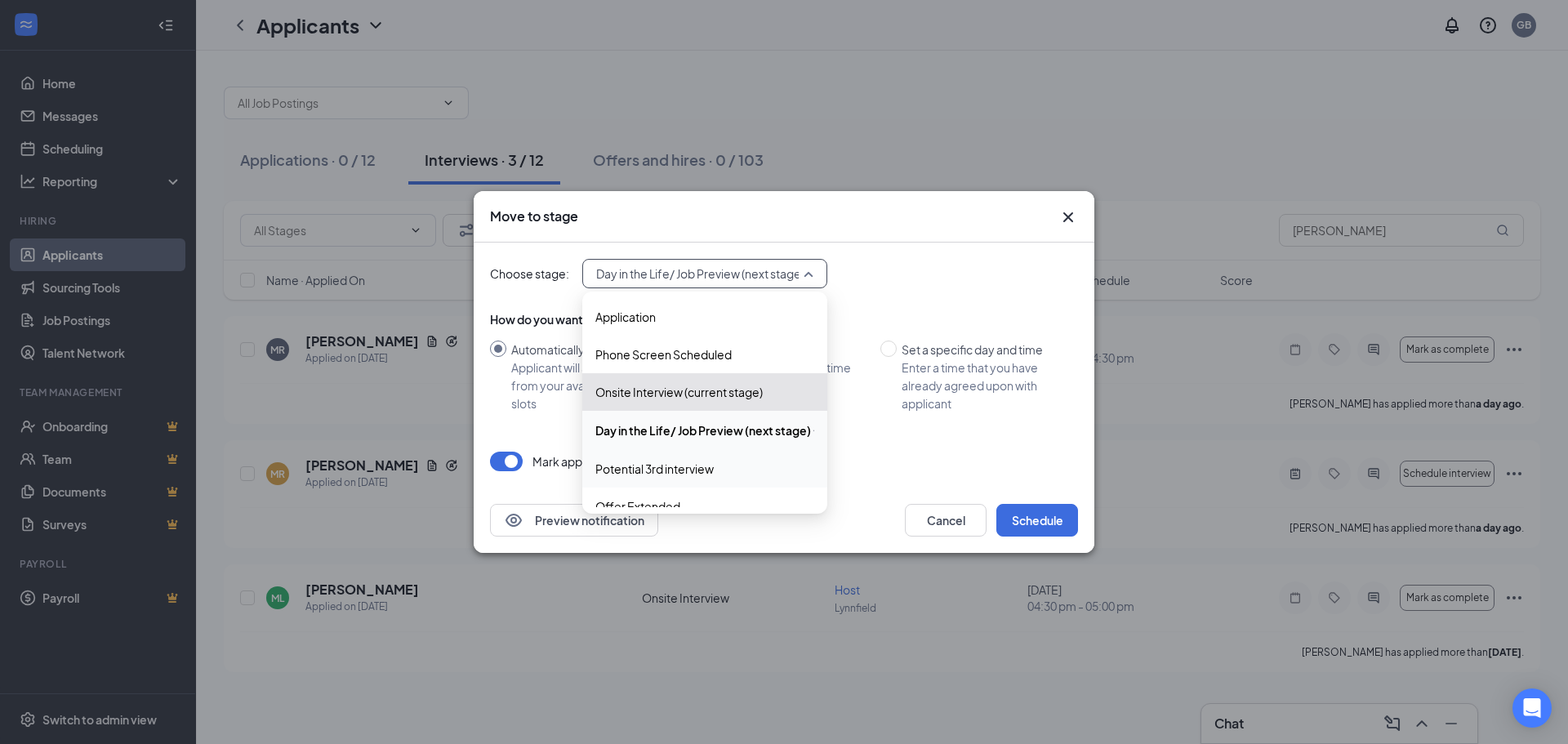
click at [702, 467] on span "Potential 3rd interview" at bounding box center [655, 469] width 119 height 18
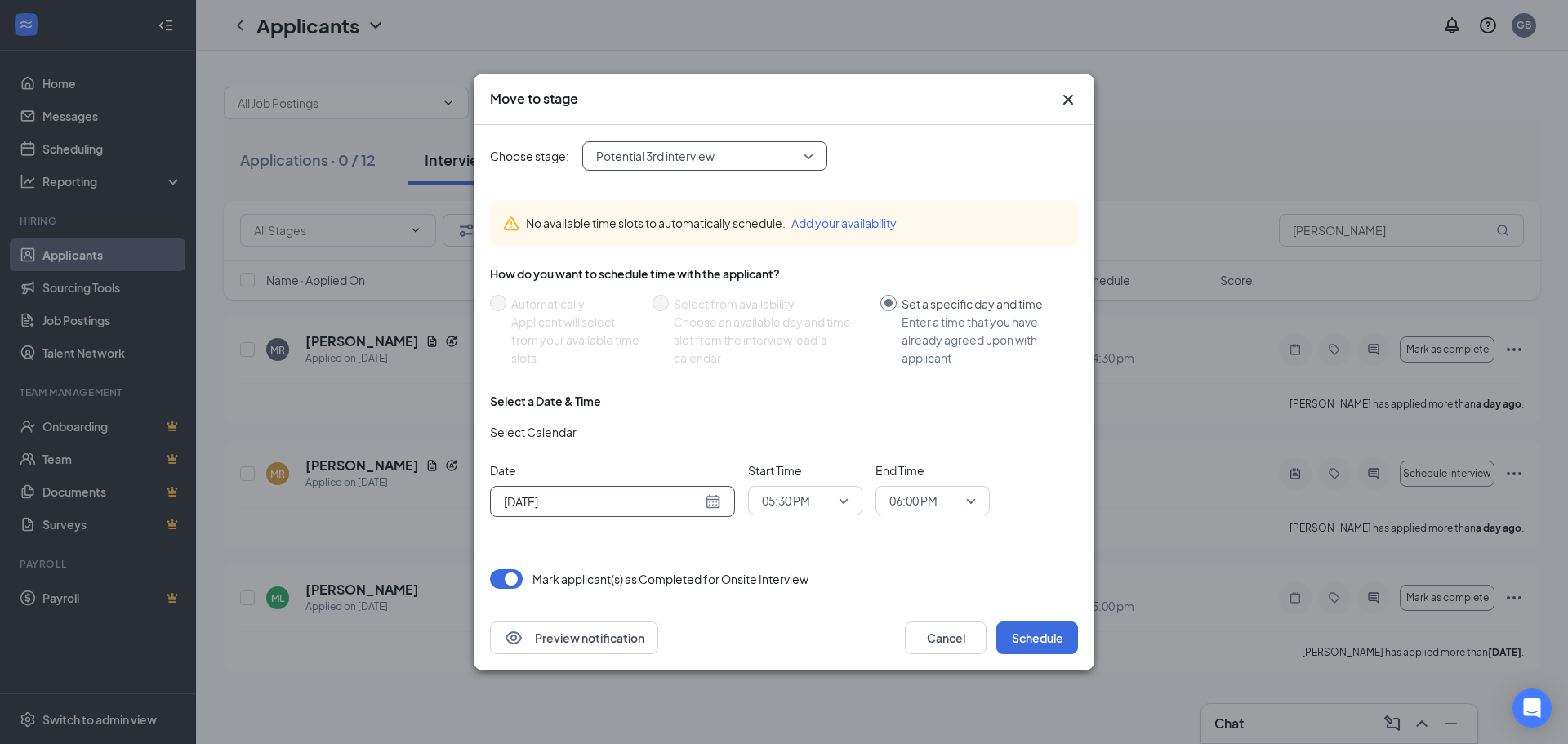
click at [715, 500] on div "[DATE]" at bounding box center [612, 501] width 217 height 18
type input "[DATE]"
click at [570, 464] on div "2" at bounding box center [573, 463] width 19 height 19
click at [781, 501] on span "05:30 PM" at bounding box center [805, 500] width 87 height 25
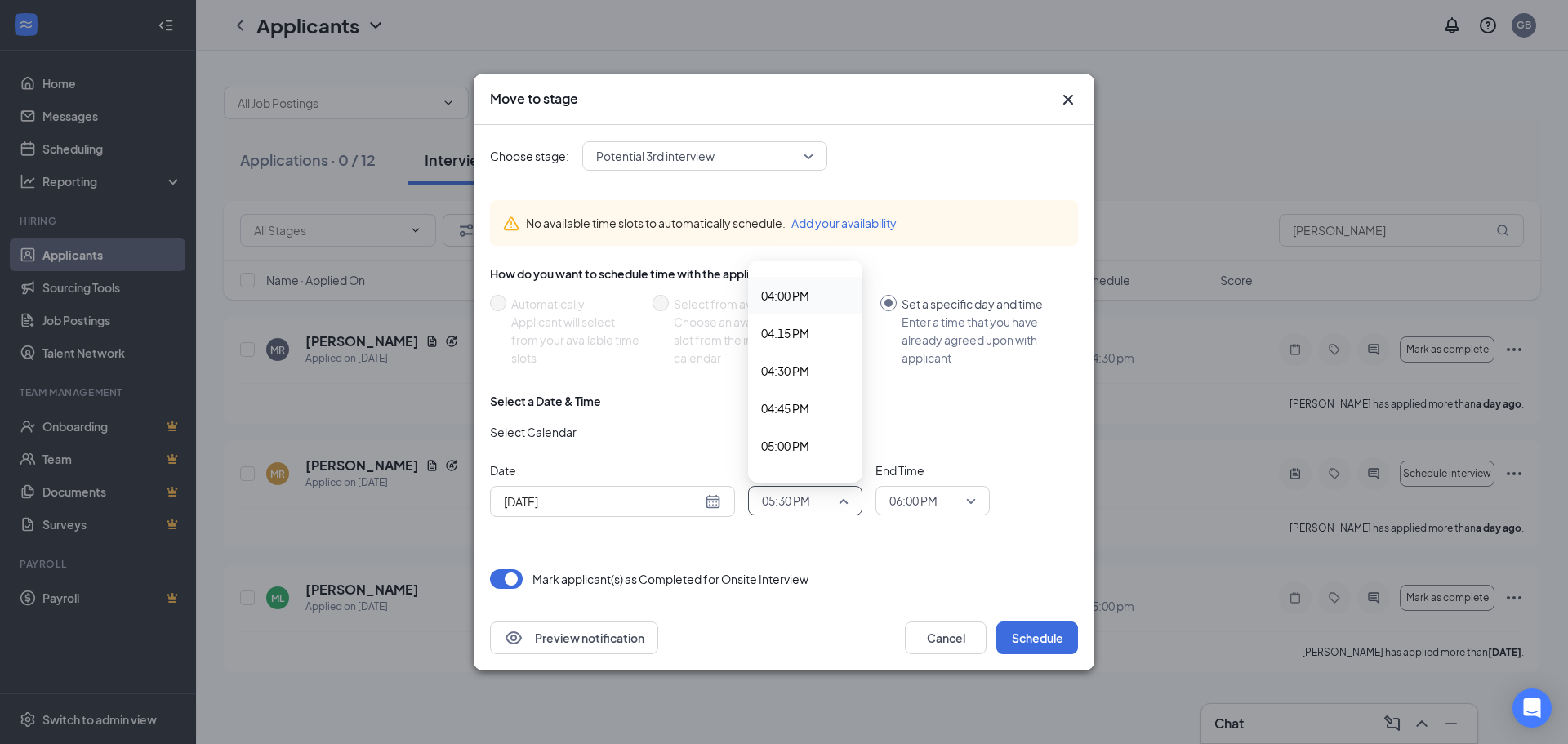
click at [781, 298] on span "04:00 PM" at bounding box center [785, 296] width 48 height 18
click at [781, 500] on span "06:00 PM" at bounding box center [933, 500] width 87 height 25
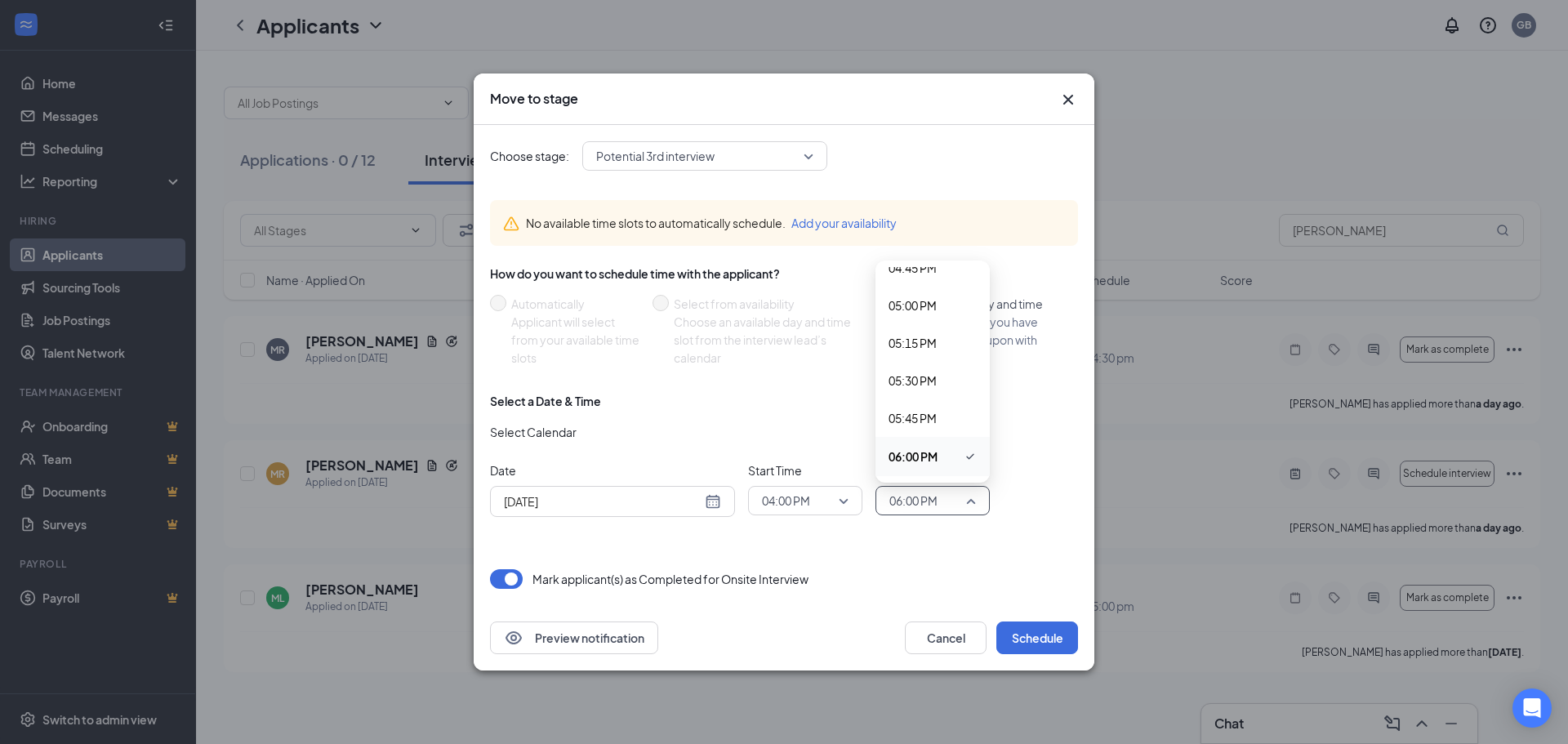
scroll to position [2299, 0]
click at [781, 462] on span "04:30 PM" at bounding box center [912, 464] width 48 height 18
click at [781, 641] on button "Schedule" at bounding box center [1036, 637] width 82 height 33
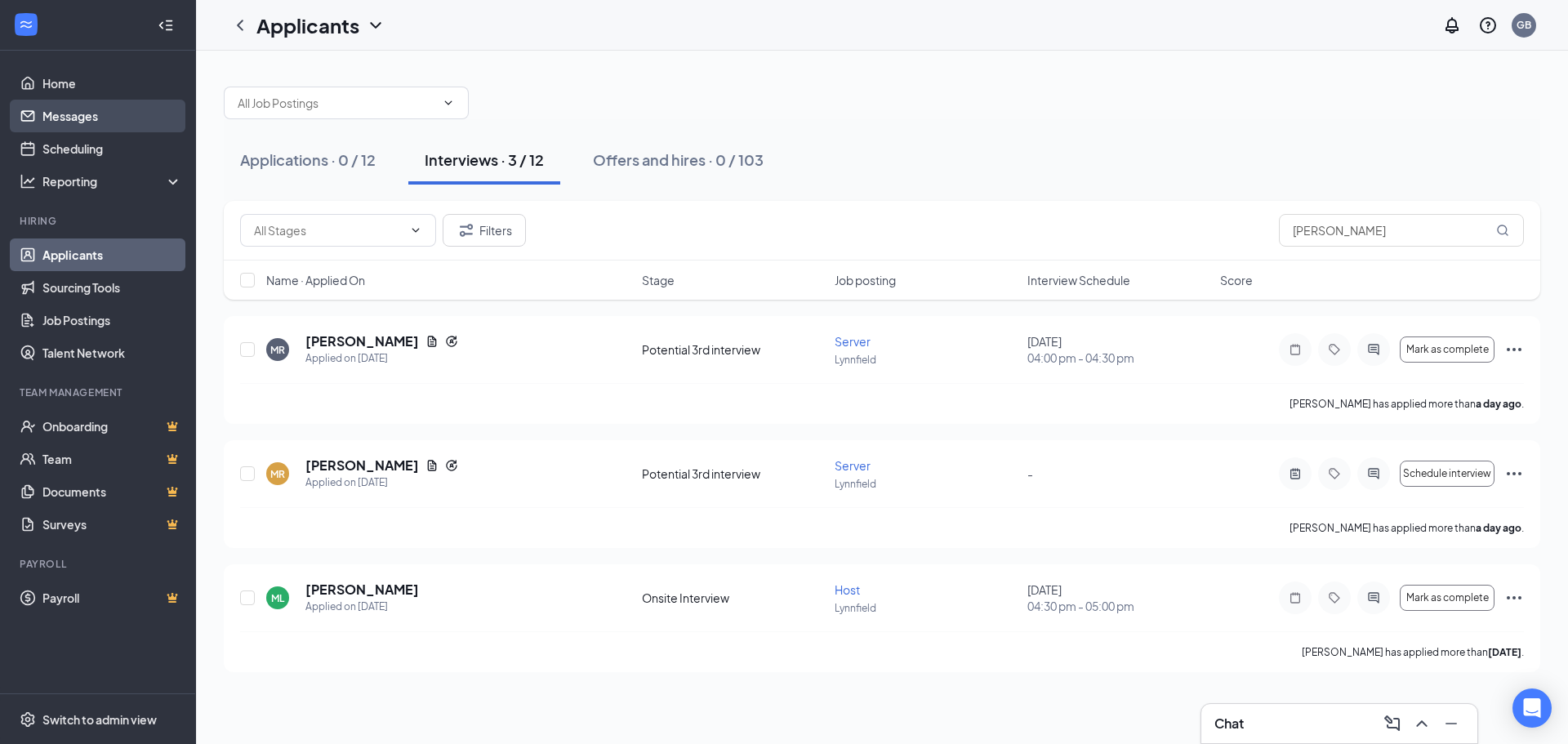
click at [113, 129] on link "Messages" at bounding box center [113, 115] width 140 height 33
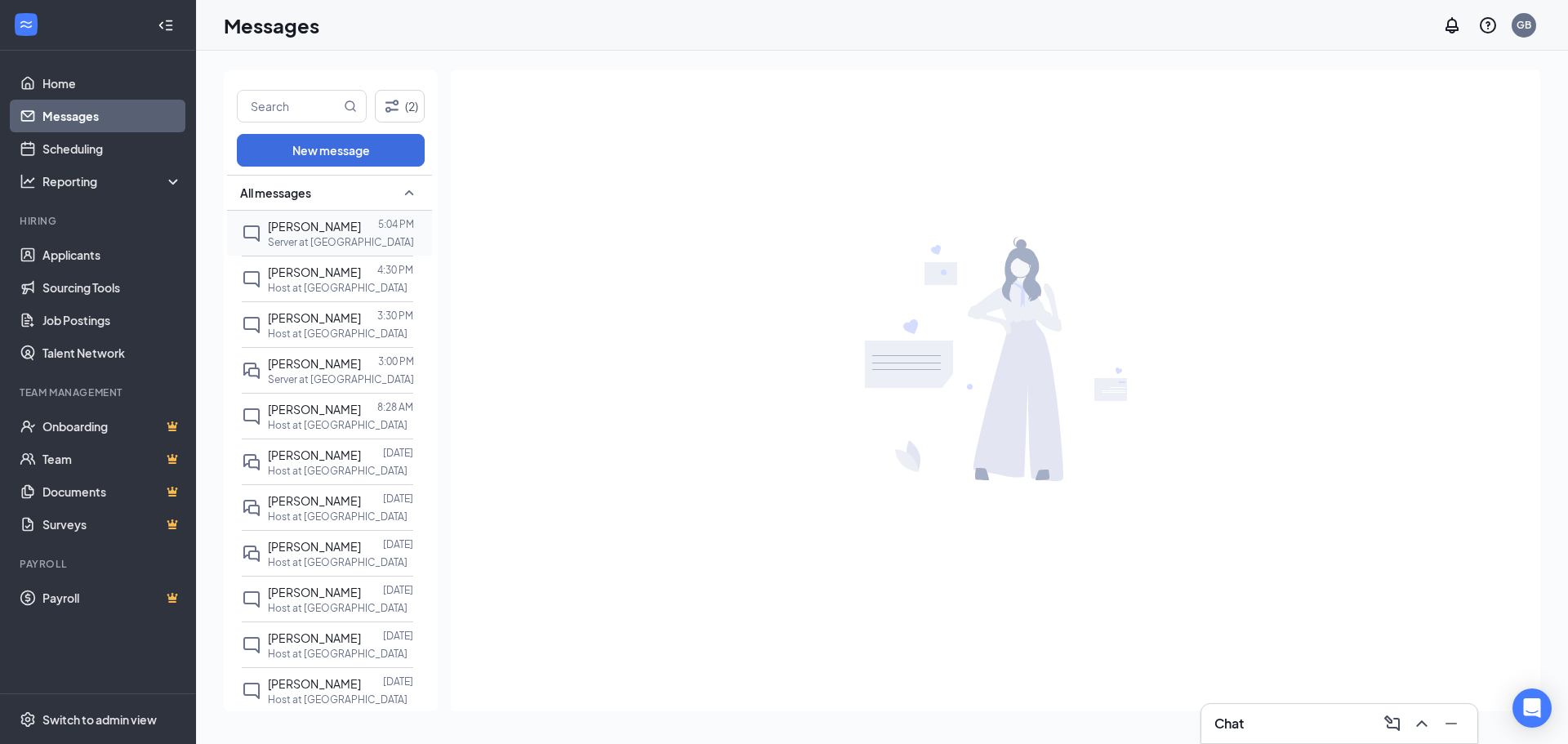
click at [305, 244] on p "Server at [GEOGRAPHIC_DATA]" at bounding box center [340, 242] width 146 height 14
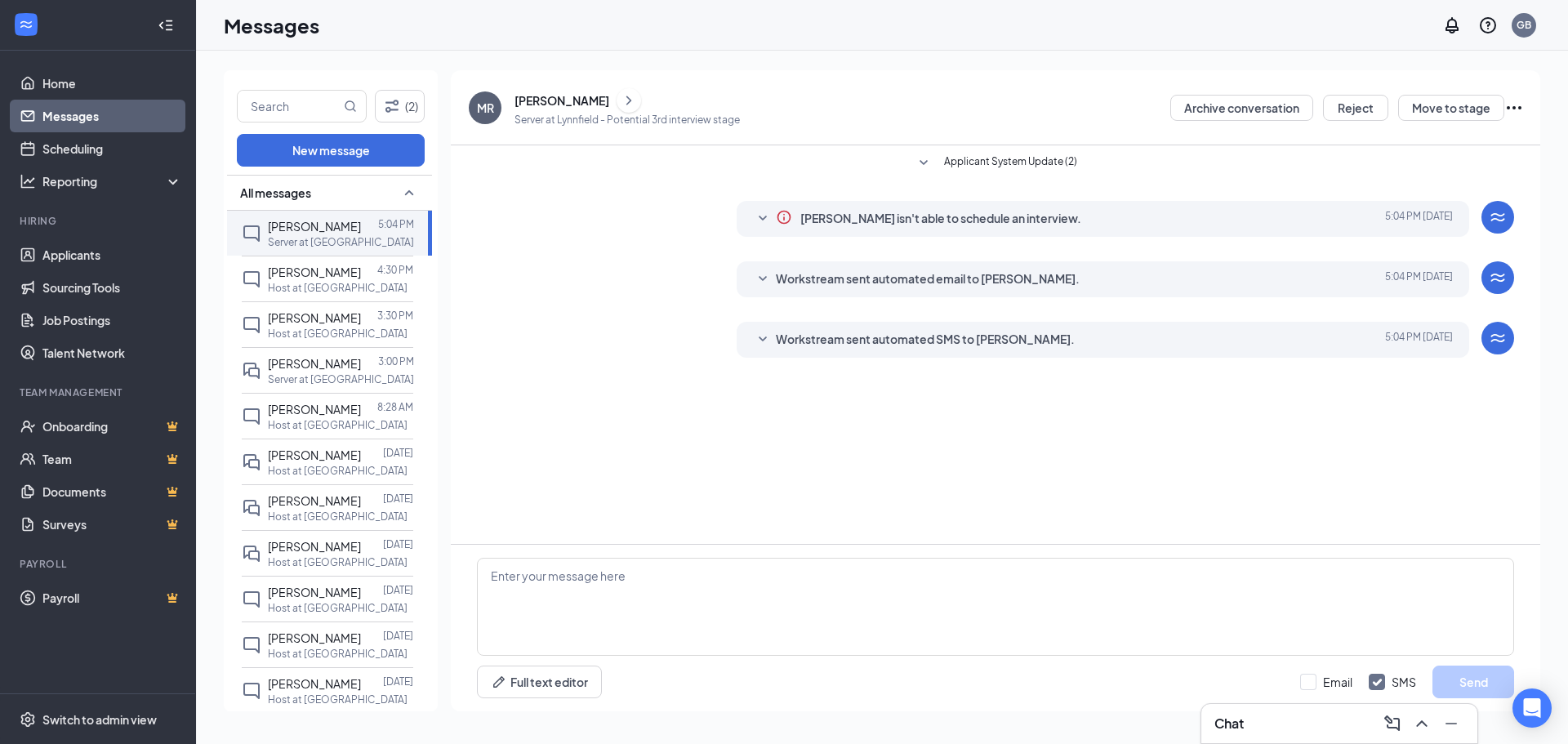
click at [761, 340] on icon "SmallChevronDown" at bounding box center [763, 339] width 19 height 19
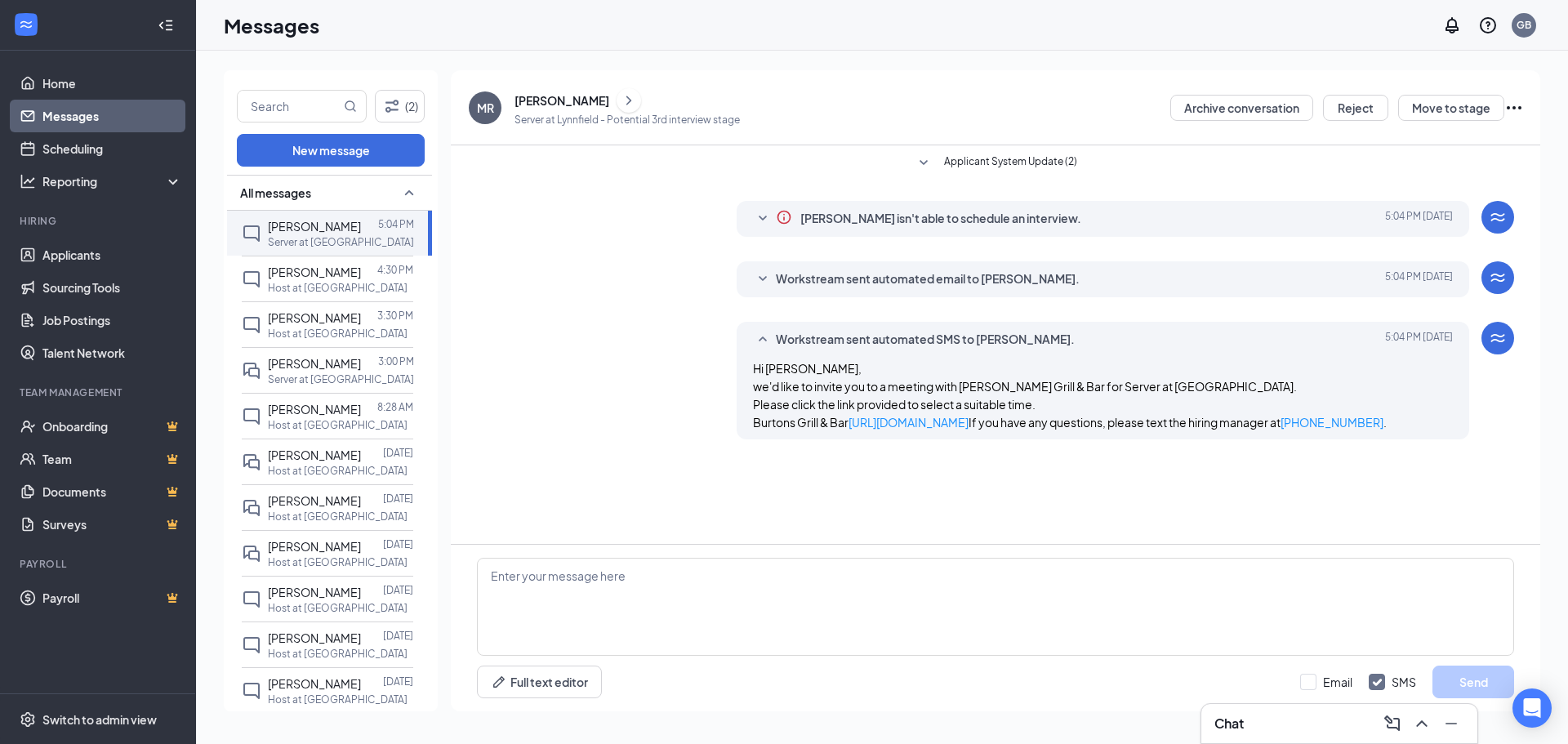
click at [761, 340] on icon "SmallChevronUp" at bounding box center [763, 339] width 19 height 19
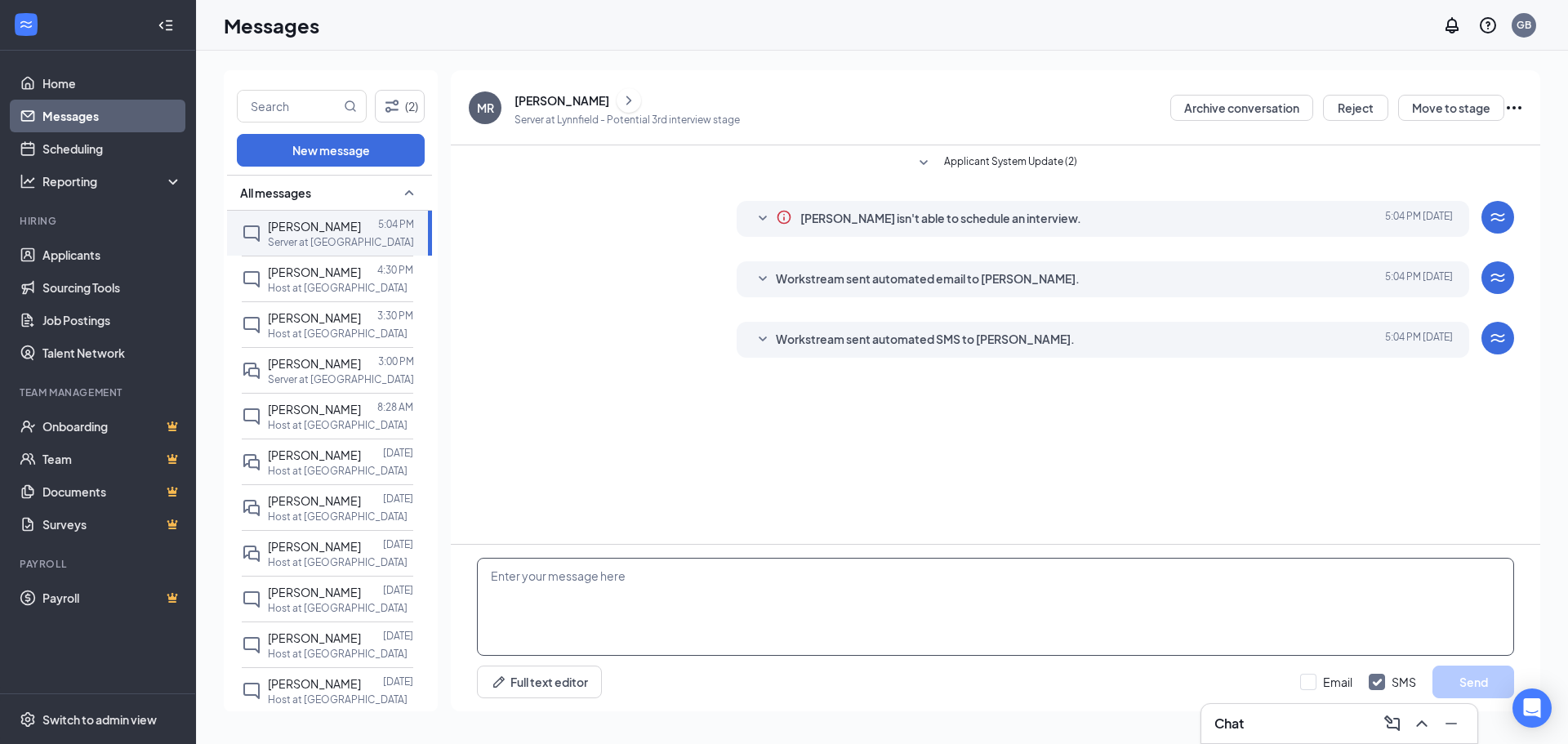
click at [691, 585] on textarea at bounding box center [995, 607] width 1037 height 98
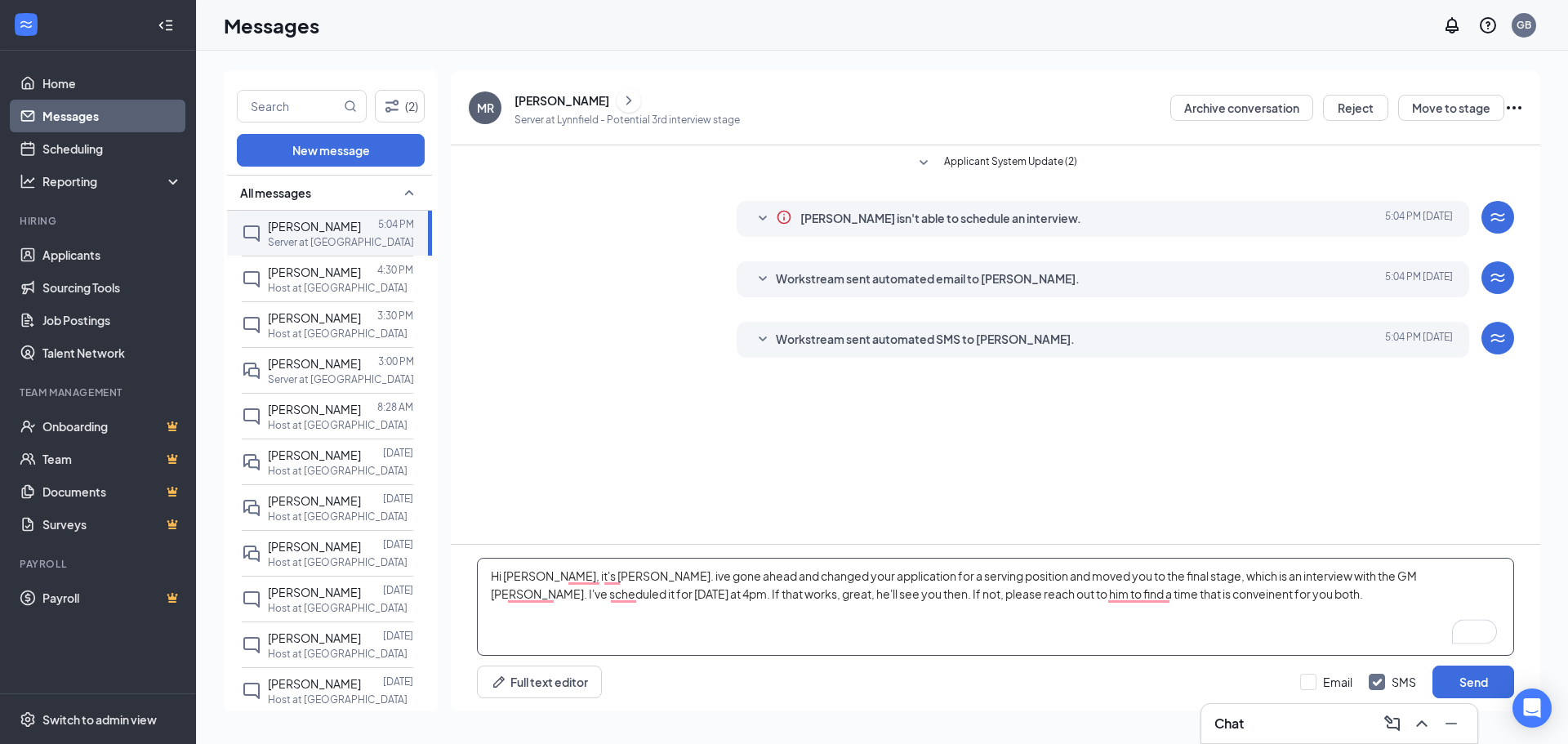
click at [582, 584] on textarea "Hi [PERSON_NAME], it's [PERSON_NAME]. ive gone ahead and changed your applicati…" at bounding box center [995, 607] width 1037 height 98
click at [586, 577] on textarea "Hi [PERSON_NAME], it's [PERSON_NAME]. ive gone ahead and changed your applicati…" at bounding box center [995, 607] width 1037 height 98
click at [610, 578] on textarea "Hi [PERSON_NAME], it's [PERSON_NAME]. ive gone ahead and changed your applicati…" at bounding box center [995, 607] width 1037 height 98
click at [539, 591] on textarea "Hi [PERSON_NAME], it's [PERSON_NAME]. I've gone ahead and changed your applicat…" at bounding box center [995, 607] width 1037 height 98
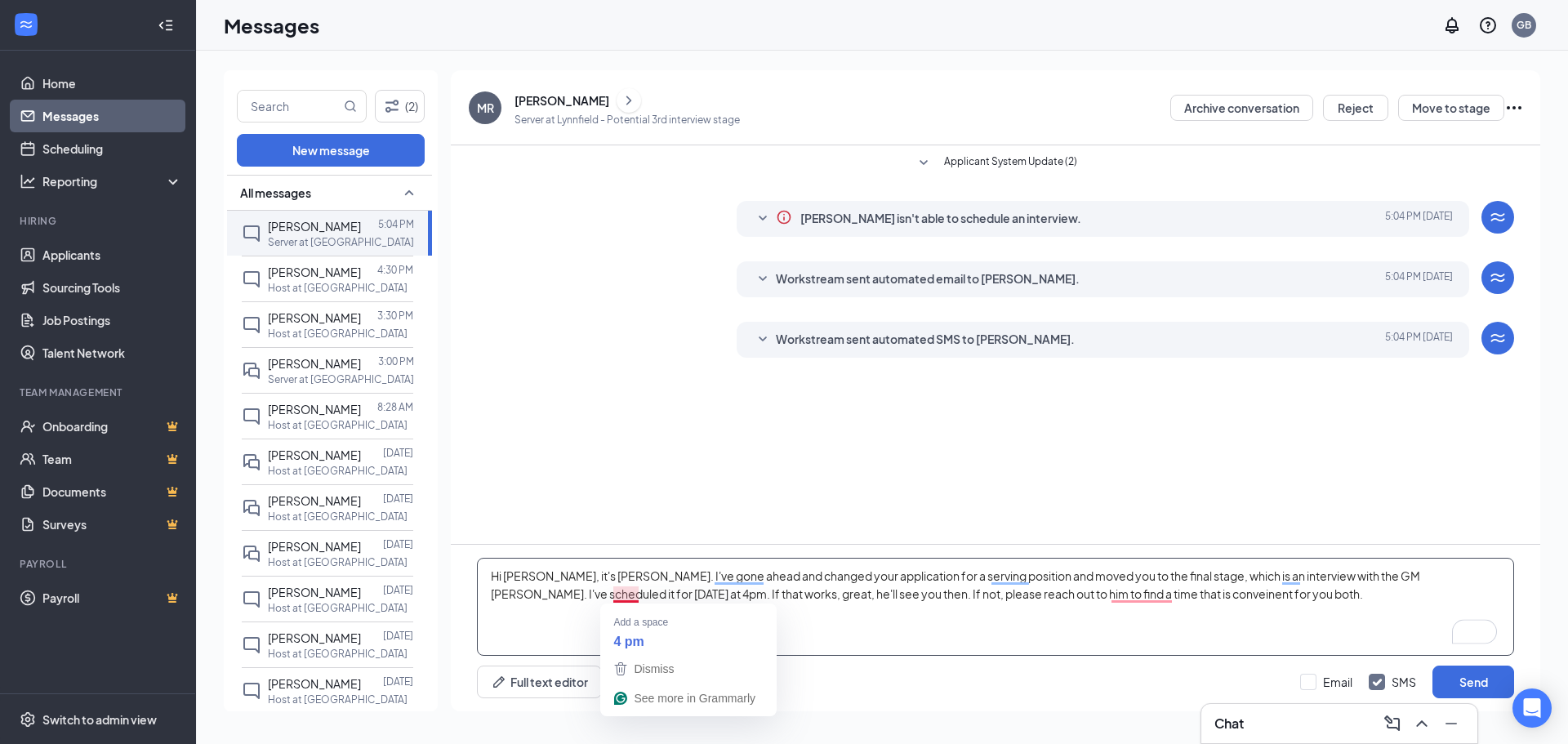
click at [625, 600] on textarea "Hi [PERSON_NAME], it's [PERSON_NAME]. I've gone ahead and changed your applicat…" at bounding box center [995, 607] width 1037 height 98
click at [781, 593] on textarea "Hi [PERSON_NAME], it's [PERSON_NAME]. I've gone ahead and changed your applicat…" at bounding box center [995, 607] width 1037 height 98
click at [781, 601] on textarea "Hi [PERSON_NAME], it's [PERSON_NAME]. I've gone ahead and changed your applicat…" at bounding box center [995, 607] width 1037 height 98
drag, startPoint x: 1404, startPoint y: 594, endPoint x: 1248, endPoint y: 599, distance: 156.1
click at [781, 599] on textarea "Hi [PERSON_NAME], it's [PERSON_NAME]. I've gone ahead and changed your applicat…" at bounding box center [995, 607] width 1037 height 98
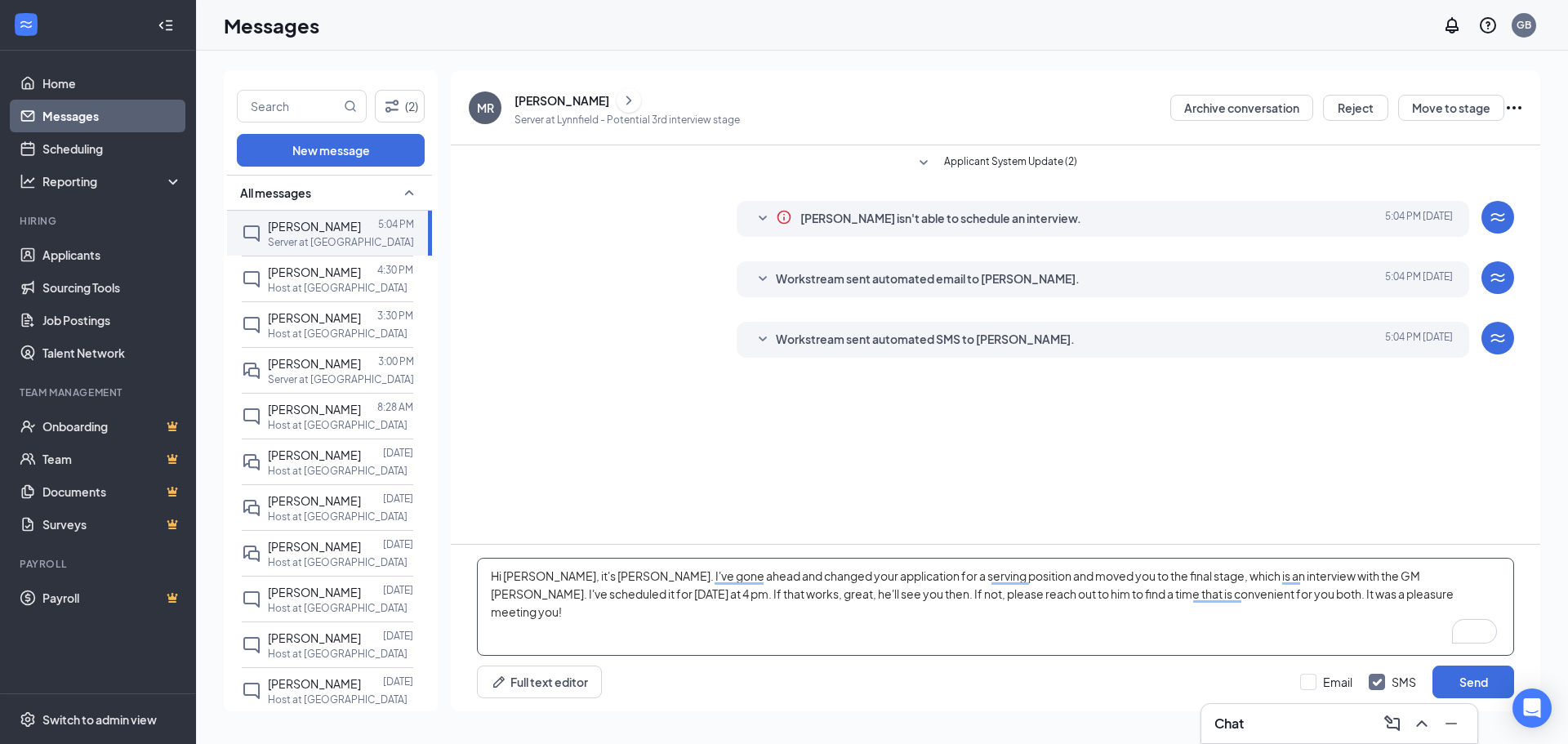
click at [781, 611] on textarea "Hi [PERSON_NAME], it's [PERSON_NAME]. I've gone ahead and changed your applicat…" at bounding box center [995, 607] width 1037 height 98
click at [781, 589] on textarea "Hi [PERSON_NAME], it's [PERSON_NAME]. I've gone ahead and changed your applicat…" at bounding box center [995, 607] width 1037 height 98
drag, startPoint x: 1413, startPoint y: 596, endPoint x: 1246, endPoint y: 600, distance: 167.0
click at [781, 600] on textarea "Hi [PERSON_NAME], it's [PERSON_NAME]. I've gone ahead and changed your applicat…" at bounding box center [995, 607] width 1037 height 98
click at [764, 580] on textarea "Hi [PERSON_NAME], it's [PERSON_NAME]. It was a pleasure meeting you! I've gone …" at bounding box center [995, 607] width 1037 height 98
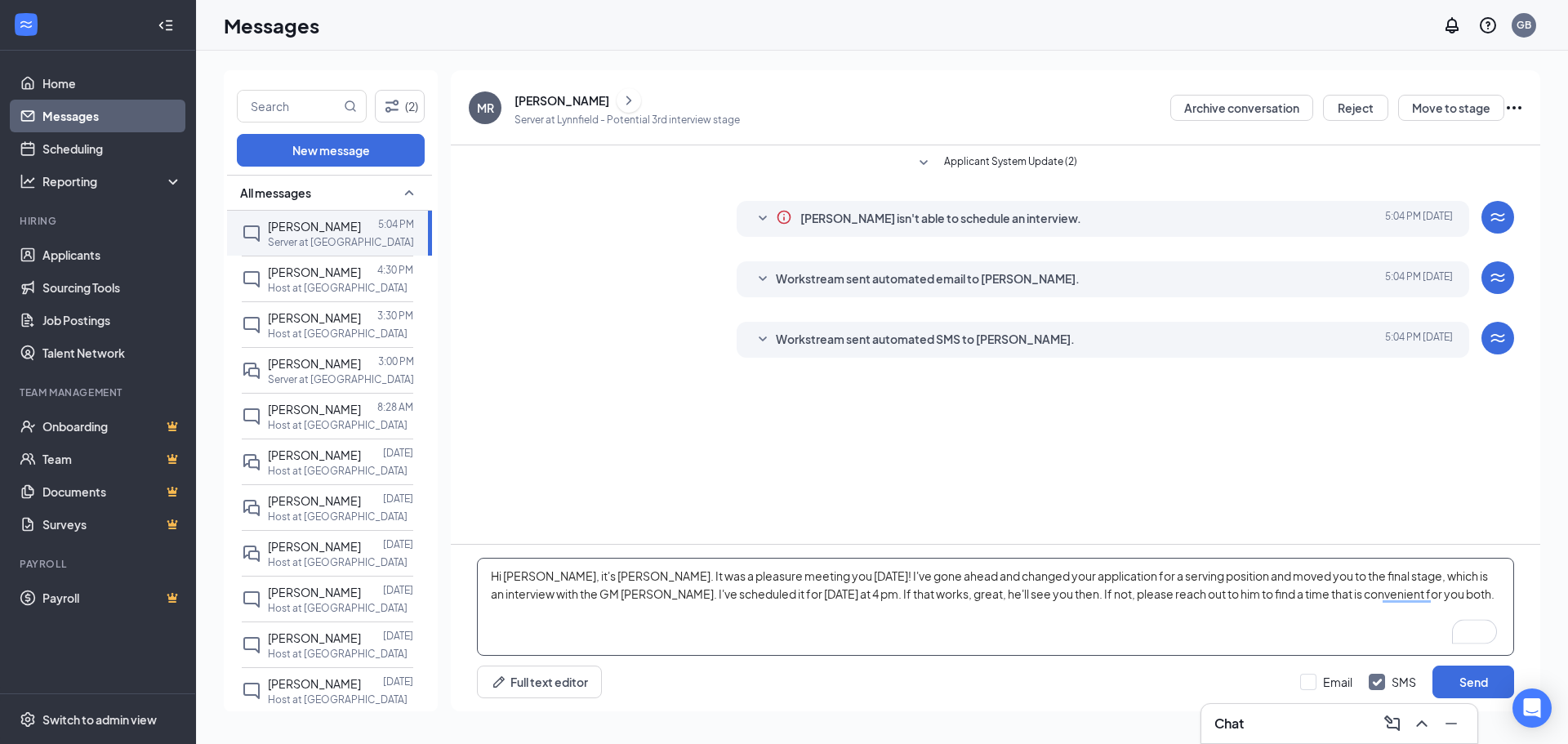
click at [781, 590] on textarea "Hi [PERSON_NAME], it's [PERSON_NAME]. It was a pleasure meeting you [DATE]! I'v…" at bounding box center [995, 607] width 1037 height 98
type textarea "Hi [PERSON_NAME], it's [PERSON_NAME]. It was a pleasure meeting you [DATE]! I'v…"
click at [781, 683] on button "Send" at bounding box center [1473, 681] width 82 height 33
